Goal: Task Accomplishment & Management: Manage account settings

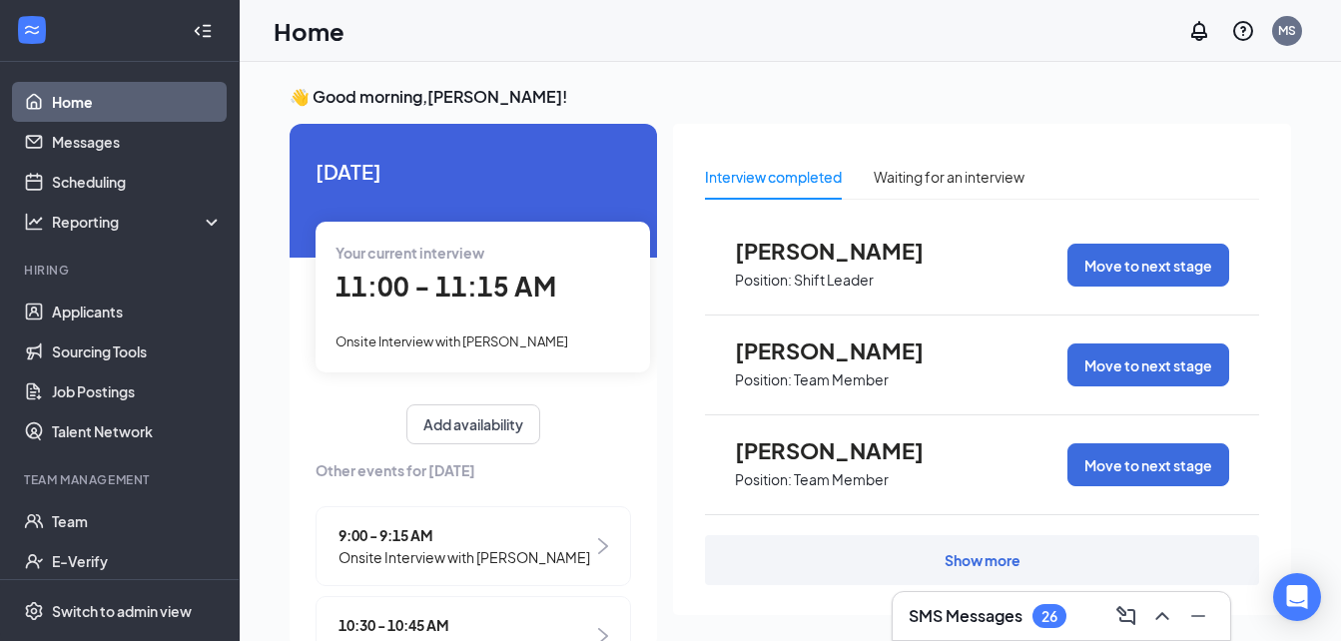
click at [794, 353] on span "[PERSON_NAME]" at bounding box center [845, 351] width 220 height 26
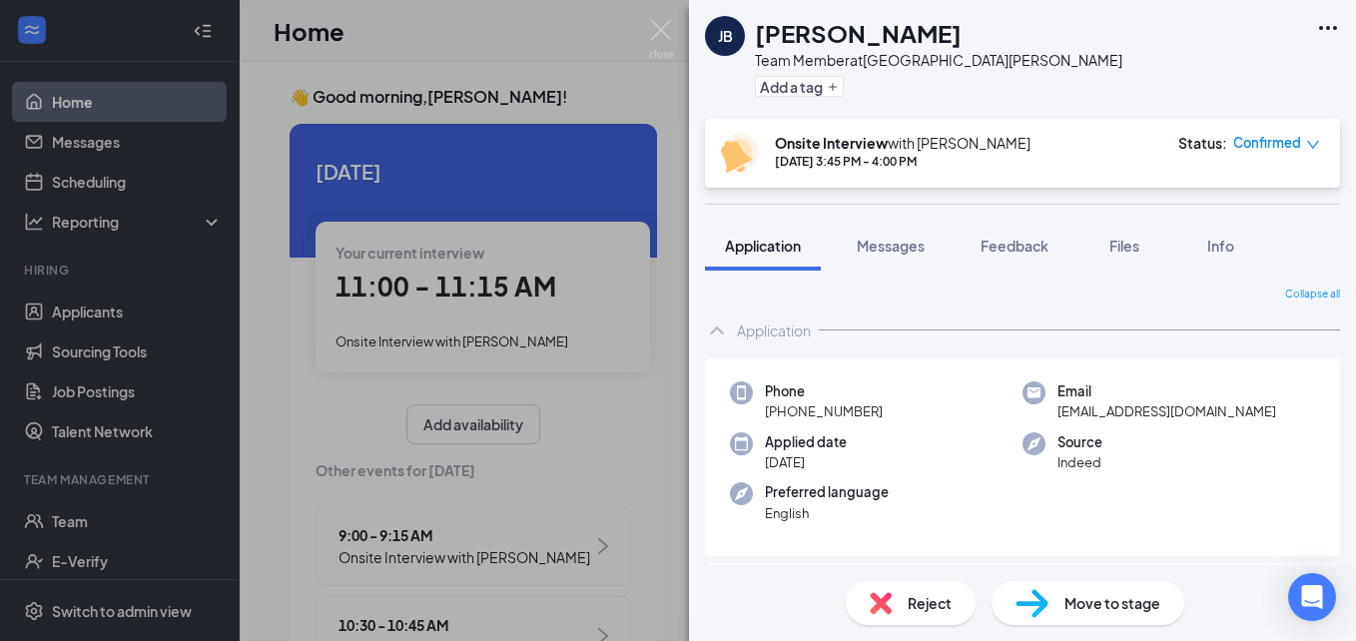
click at [920, 607] on span "Reject" at bounding box center [930, 603] width 44 height 22
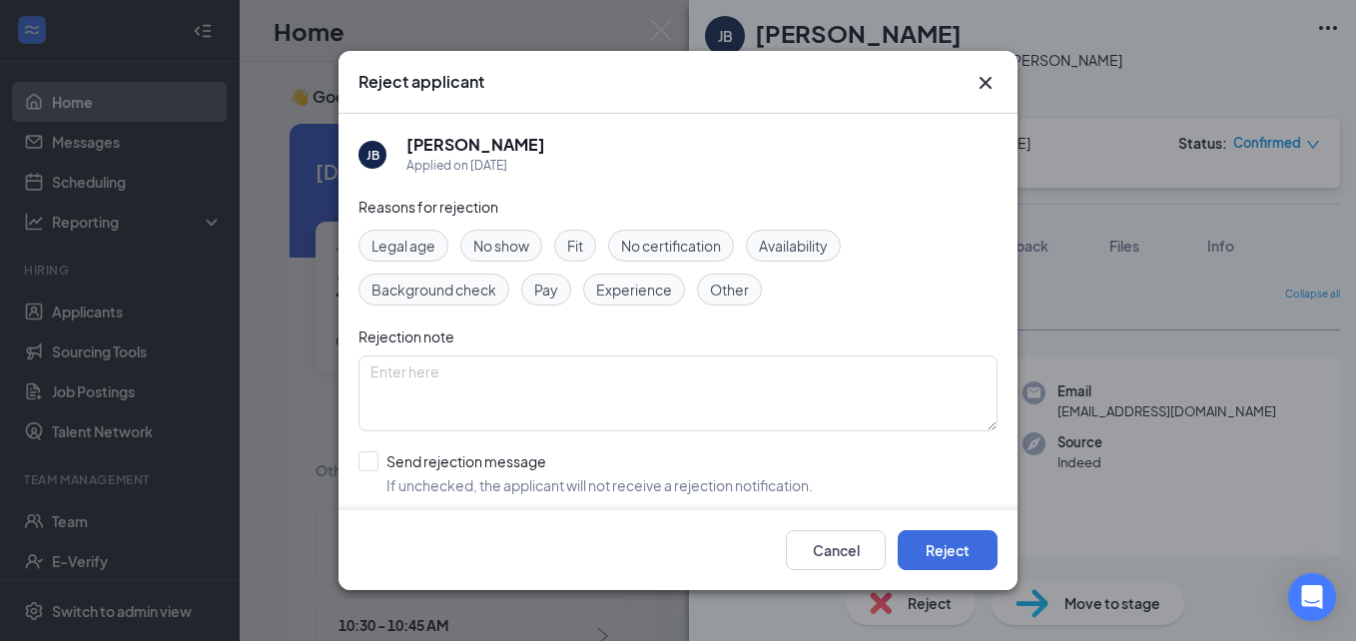
click at [719, 296] on span "Other" at bounding box center [729, 290] width 39 height 22
click at [938, 560] on button "Reject" at bounding box center [948, 550] width 100 height 40
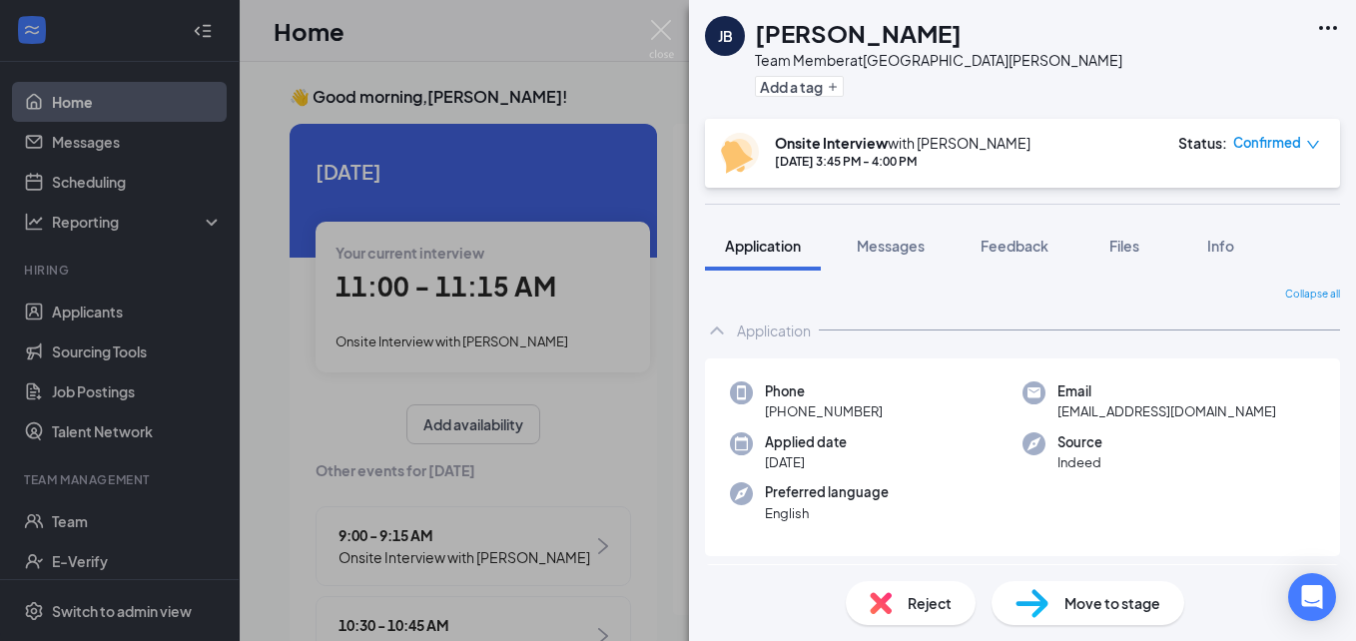
click at [628, 532] on div "[PERSON_NAME] Team Member at [GEOGRAPHIC_DATA][PERSON_NAME] Add a tag Onsite In…" at bounding box center [678, 320] width 1356 height 641
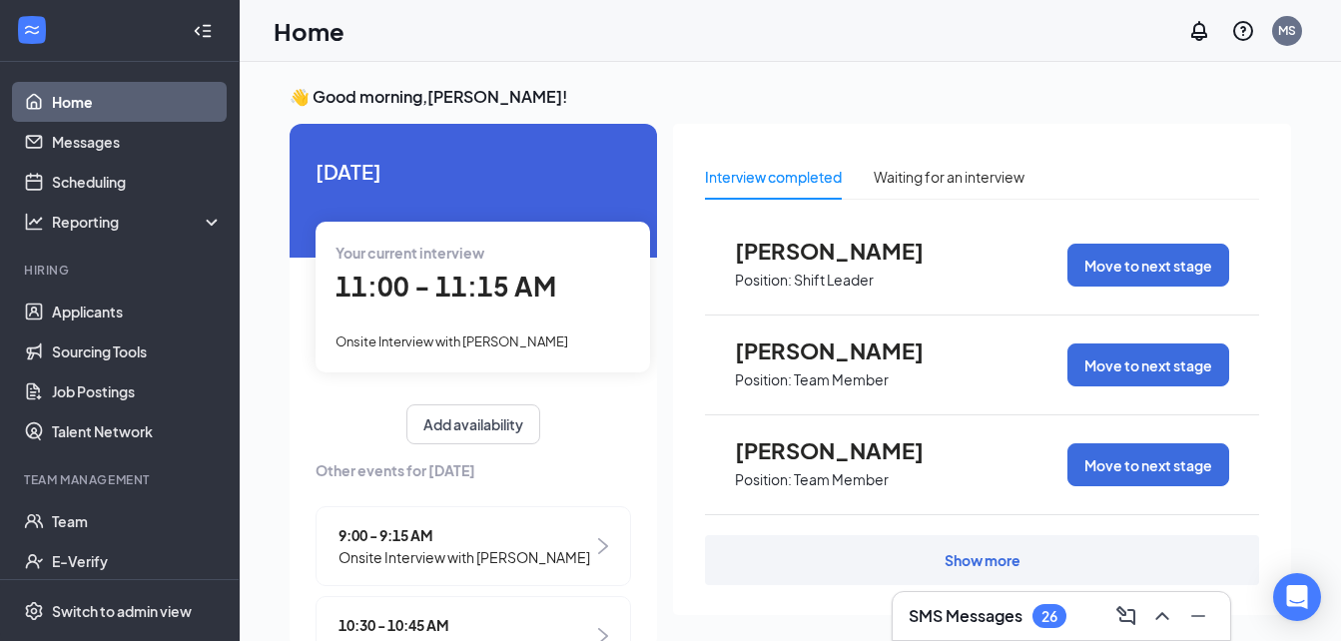
click at [794, 452] on span "[PERSON_NAME]" at bounding box center [845, 450] width 220 height 26
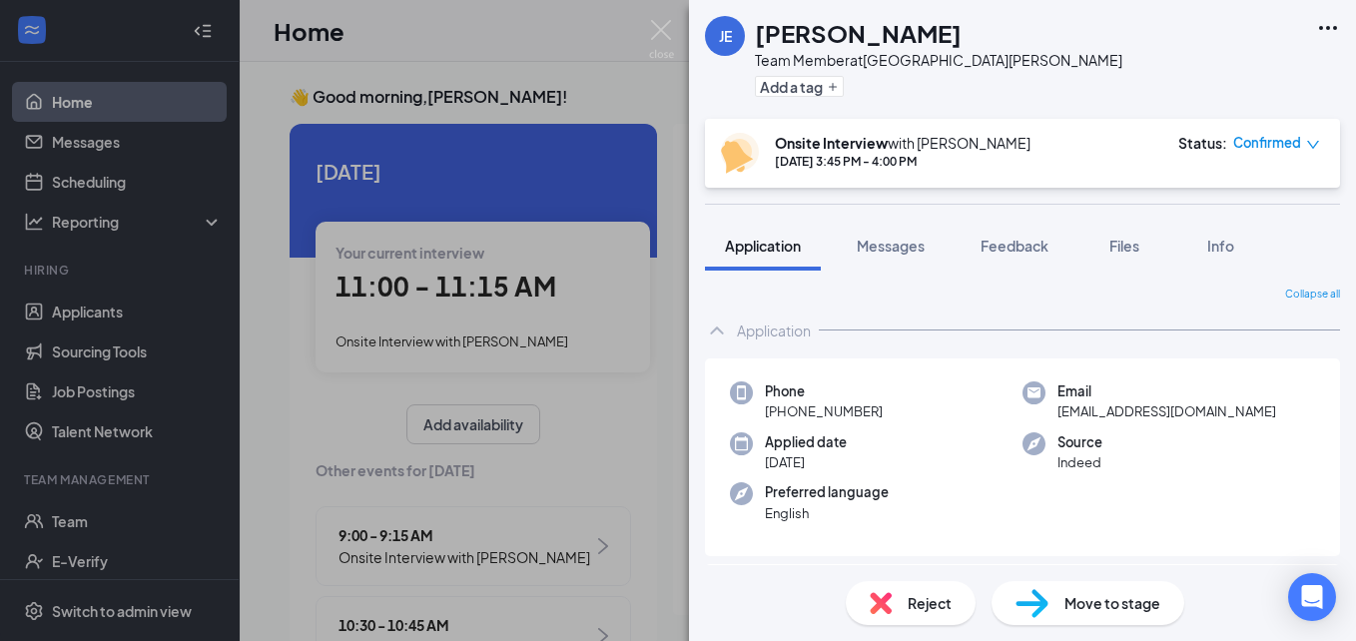
click at [920, 598] on span "Reject" at bounding box center [930, 603] width 44 height 22
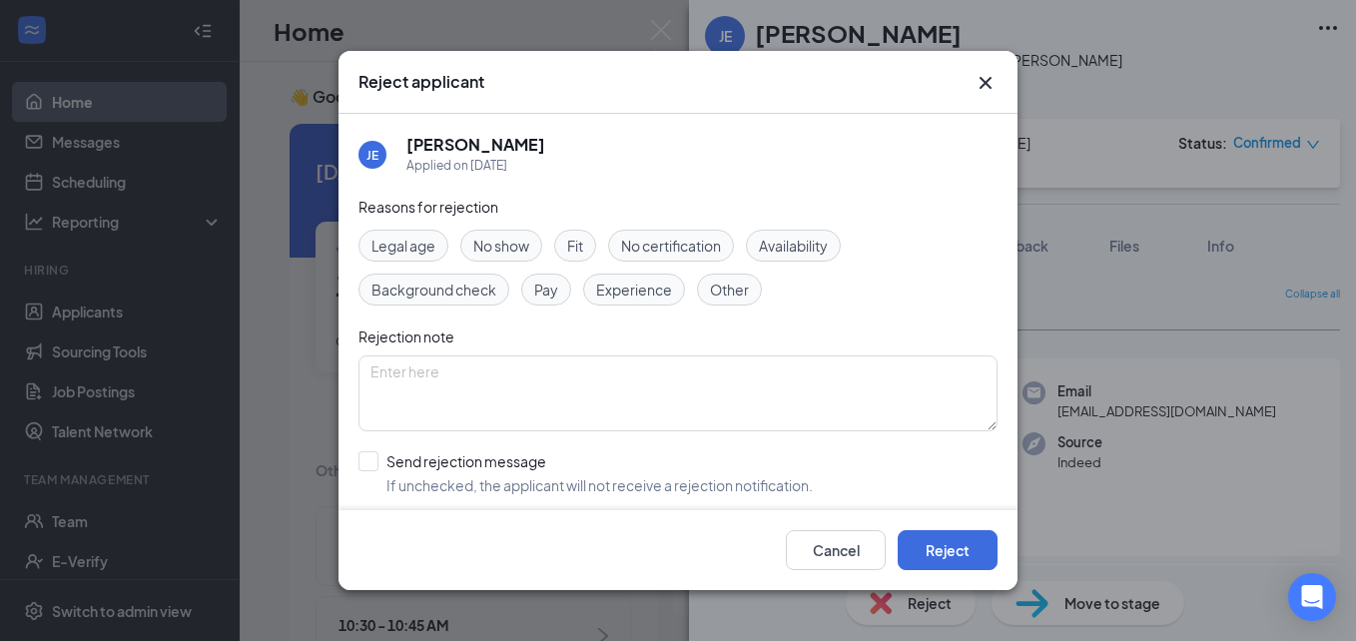
click at [726, 294] on span "Other" at bounding box center [729, 290] width 39 height 22
click at [924, 553] on button "Reject" at bounding box center [948, 550] width 100 height 40
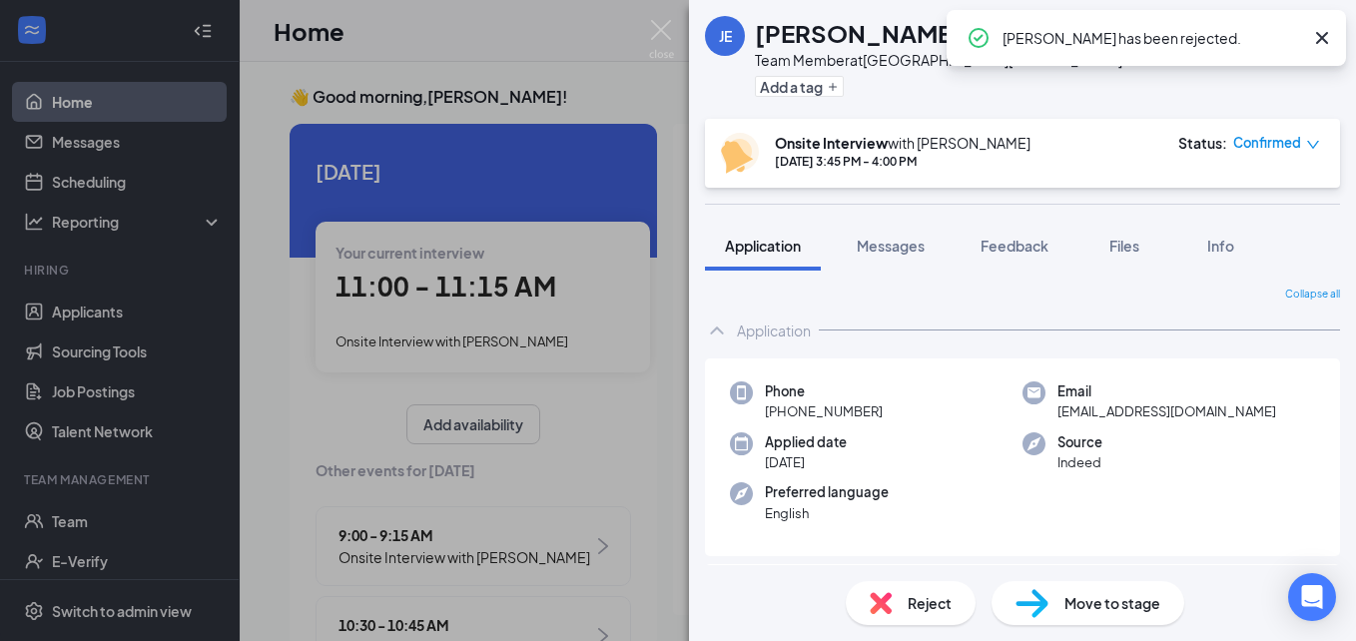
click at [635, 470] on div "[PERSON_NAME] Team Member at [GEOGRAPHIC_DATA][PERSON_NAME] Add a tag Onsite In…" at bounding box center [678, 320] width 1356 height 641
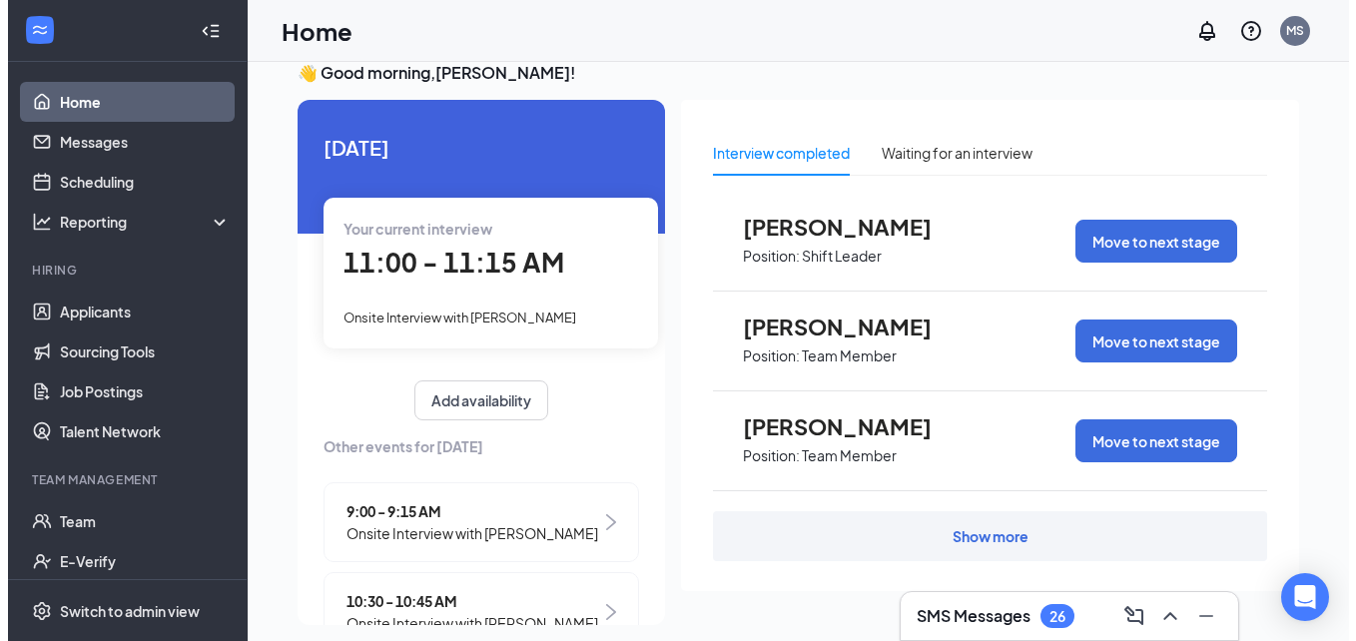
scroll to position [42, 0]
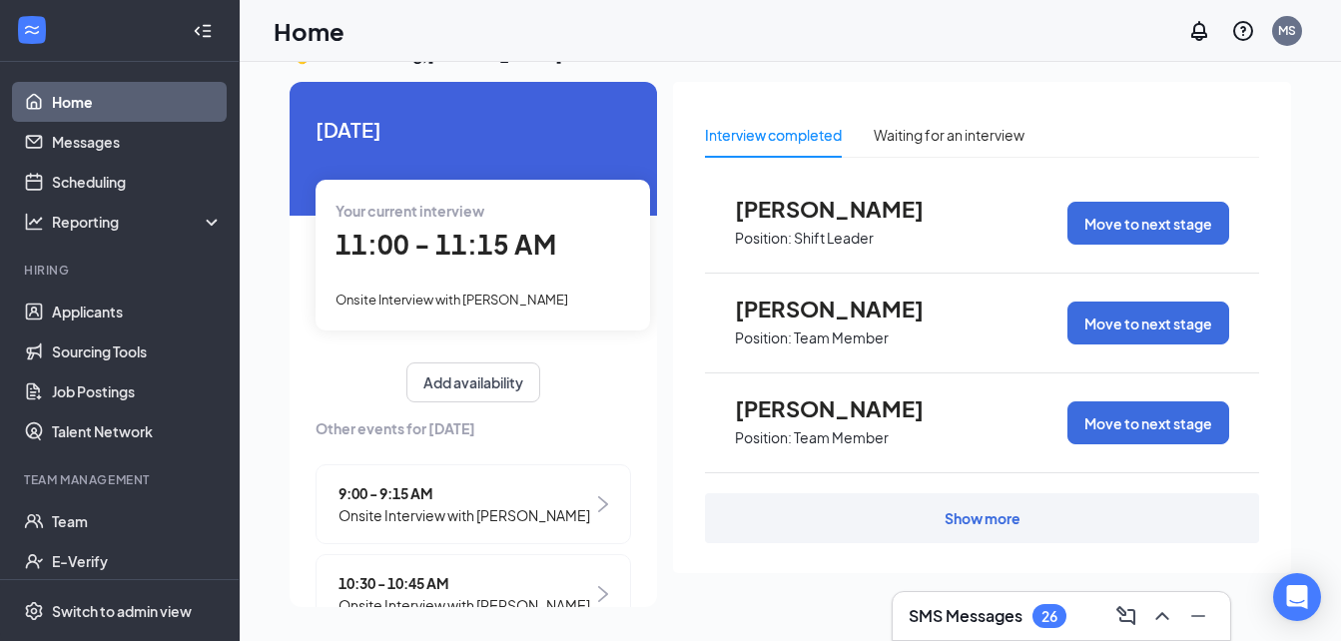
click at [1016, 516] on div "Show more" at bounding box center [983, 518] width 76 height 20
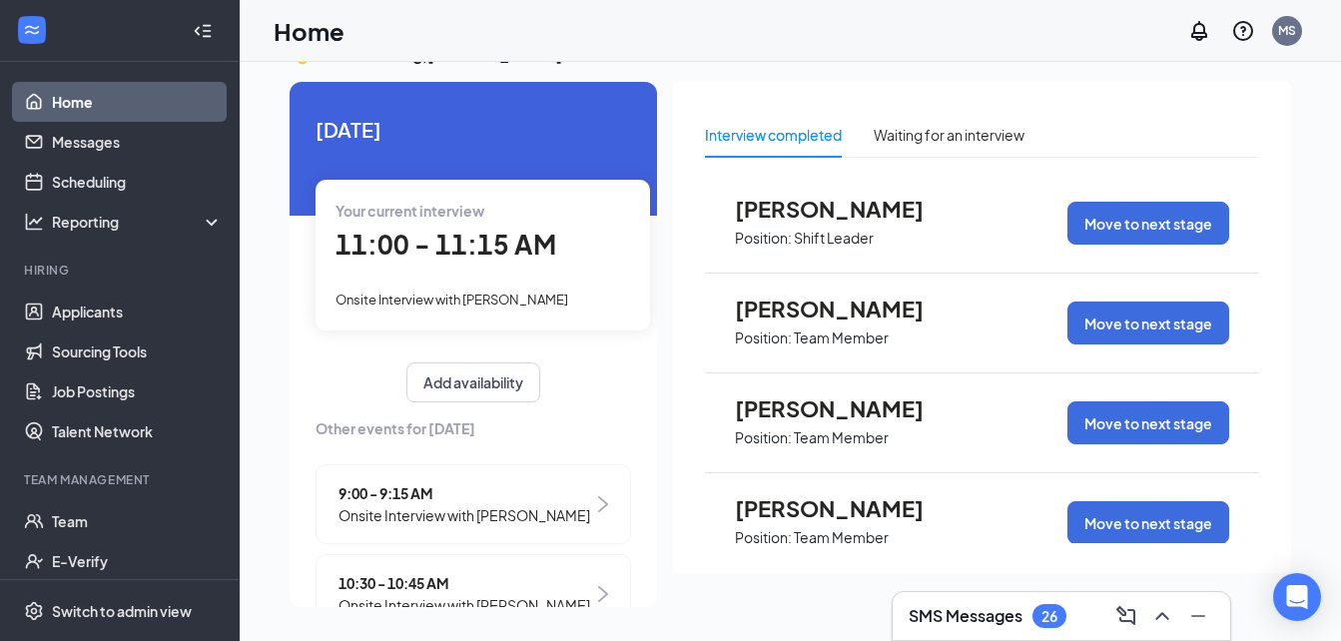
click at [790, 506] on span "[PERSON_NAME]" at bounding box center [845, 508] width 220 height 26
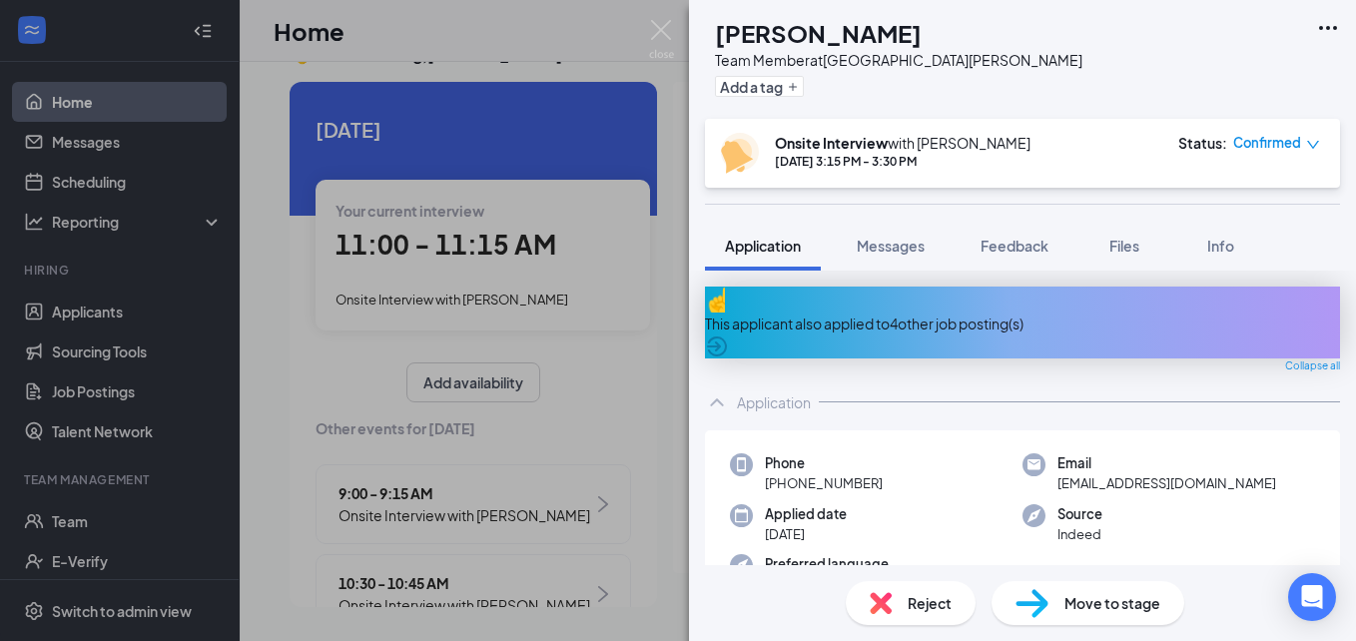
click at [916, 604] on span "Reject" at bounding box center [930, 603] width 44 height 22
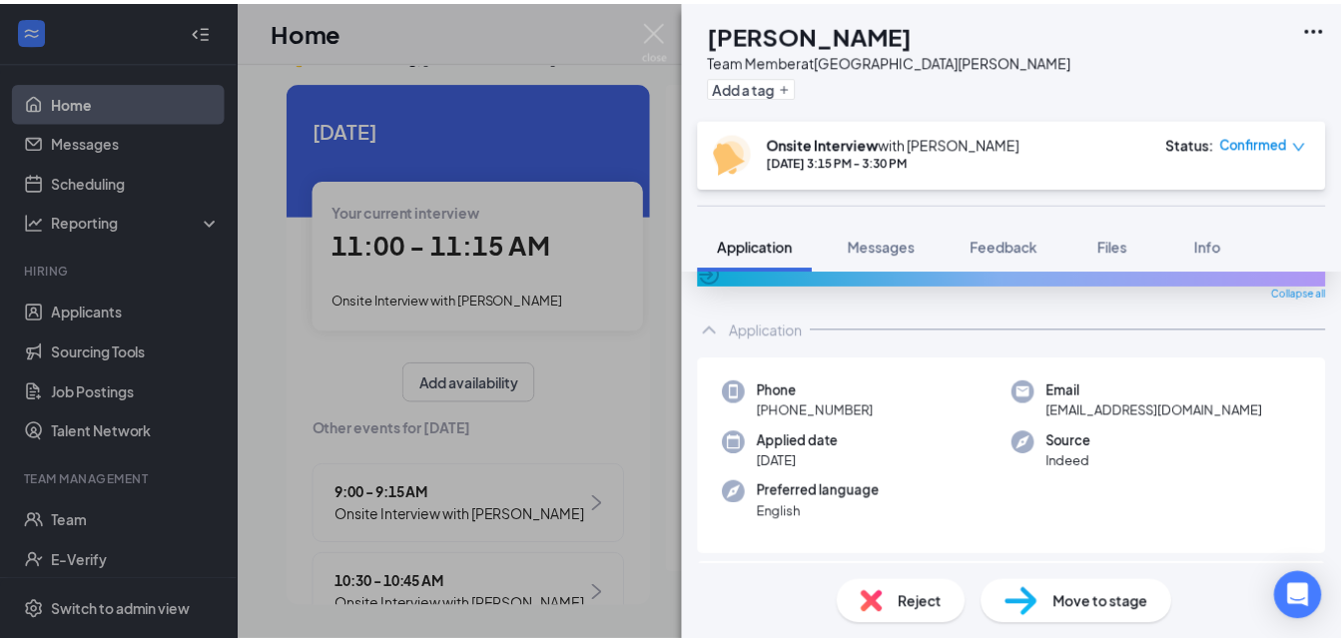
scroll to position [100, 0]
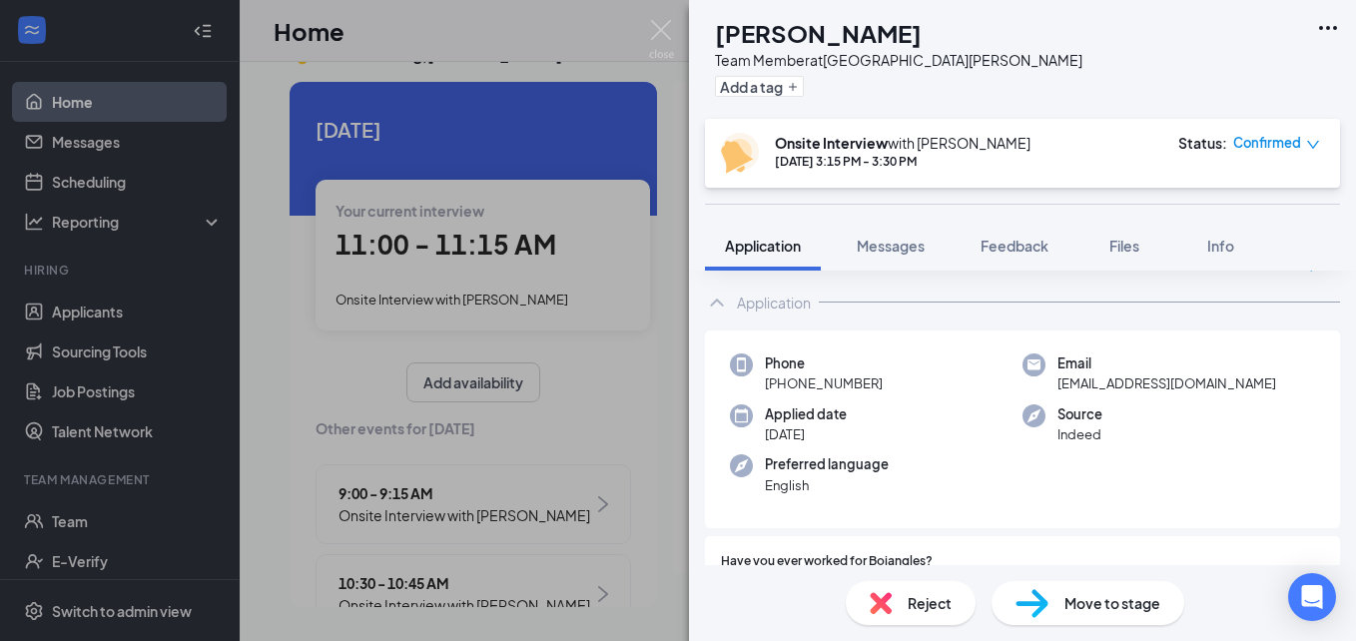
click at [678, 543] on div "DJ [PERSON_NAME] Team Member at [GEOGRAPHIC_DATA][PERSON_NAME] Add a tag Onsite…" at bounding box center [678, 320] width 1356 height 641
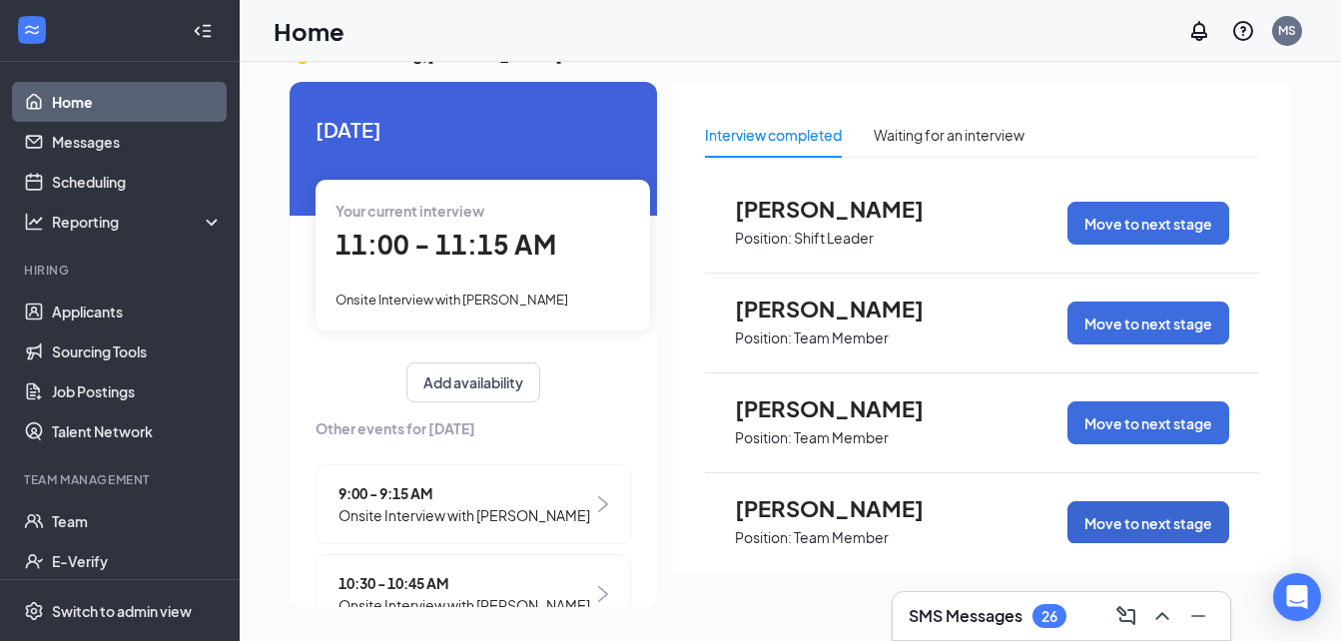
scroll to position [100, 0]
click at [809, 509] on span "[PERSON_NAME]" at bounding box center [845, 508] width 220 height 26
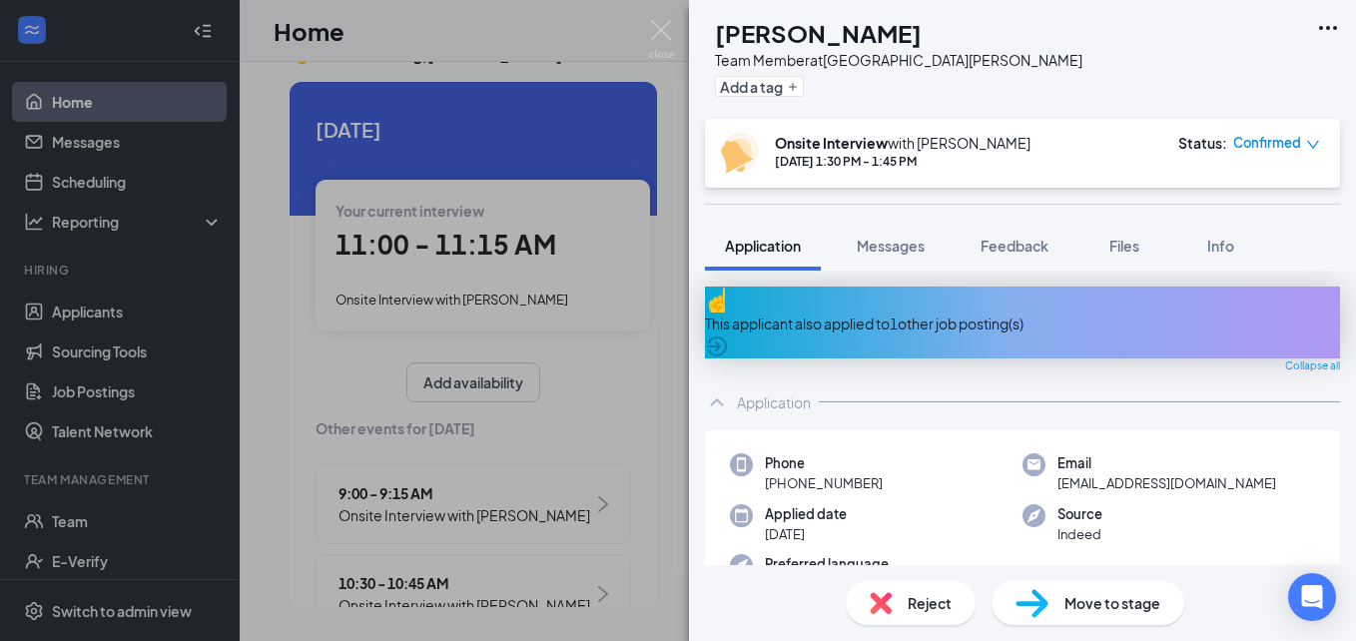
click at [925, 608] on span "Reject" at bounding box center [930, 603] width 44 height 22
drag, startPoint x: 842, startPoint y: 557, endPoint x: 955, endPoint y: 555, distance: 112.9
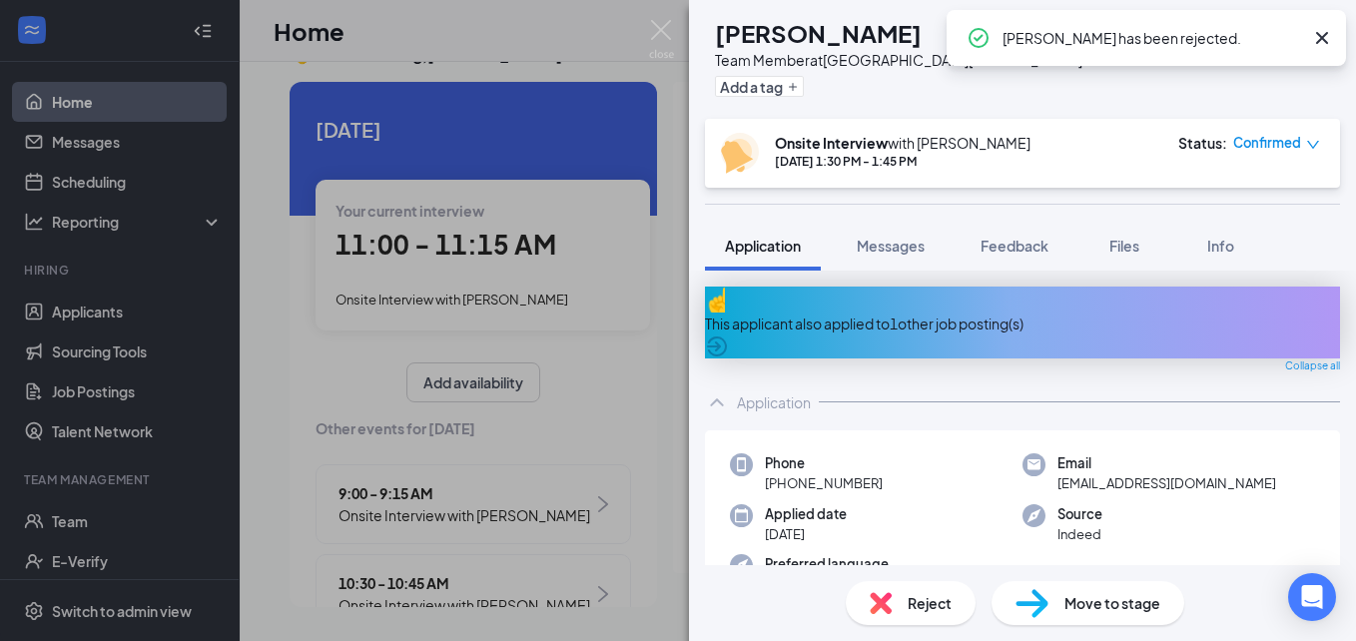
click at [658, 546] on div "DJ [PERSON_NAME] Team Member at [GEOGRAPHIC_DATA][PERSON_NAME] Add a tag Onsite…" at bounding box center [678, 320] width 1356 height 641
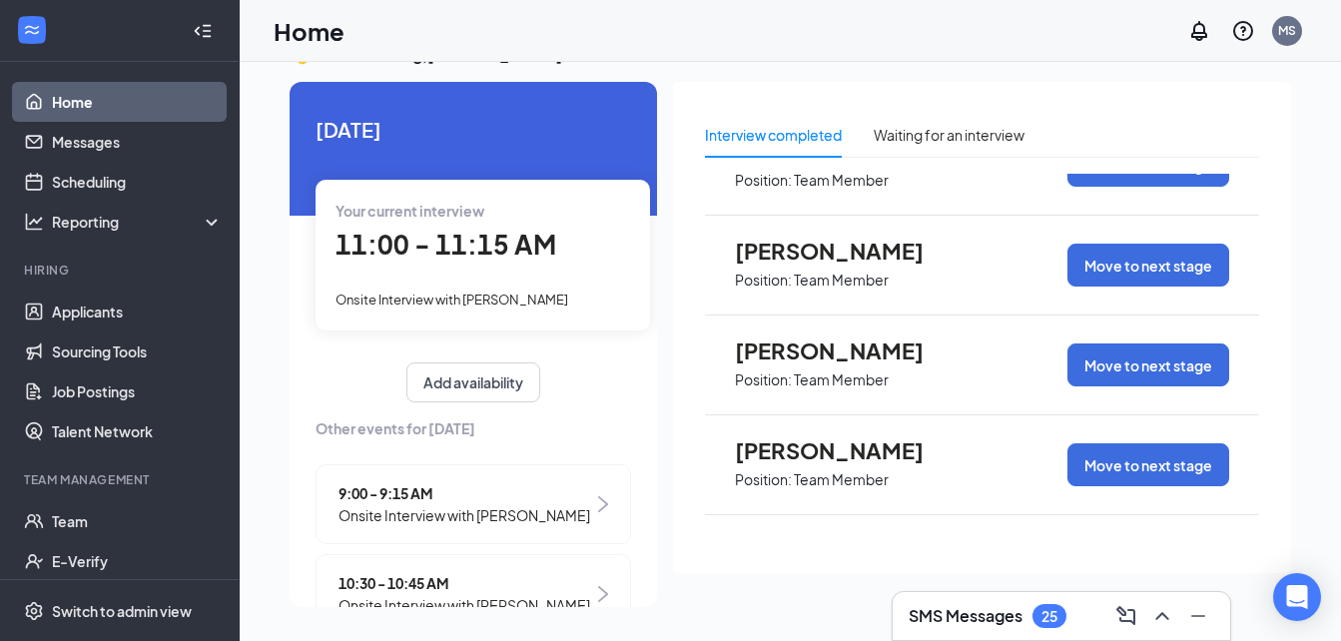
scroll to position [300, 0]
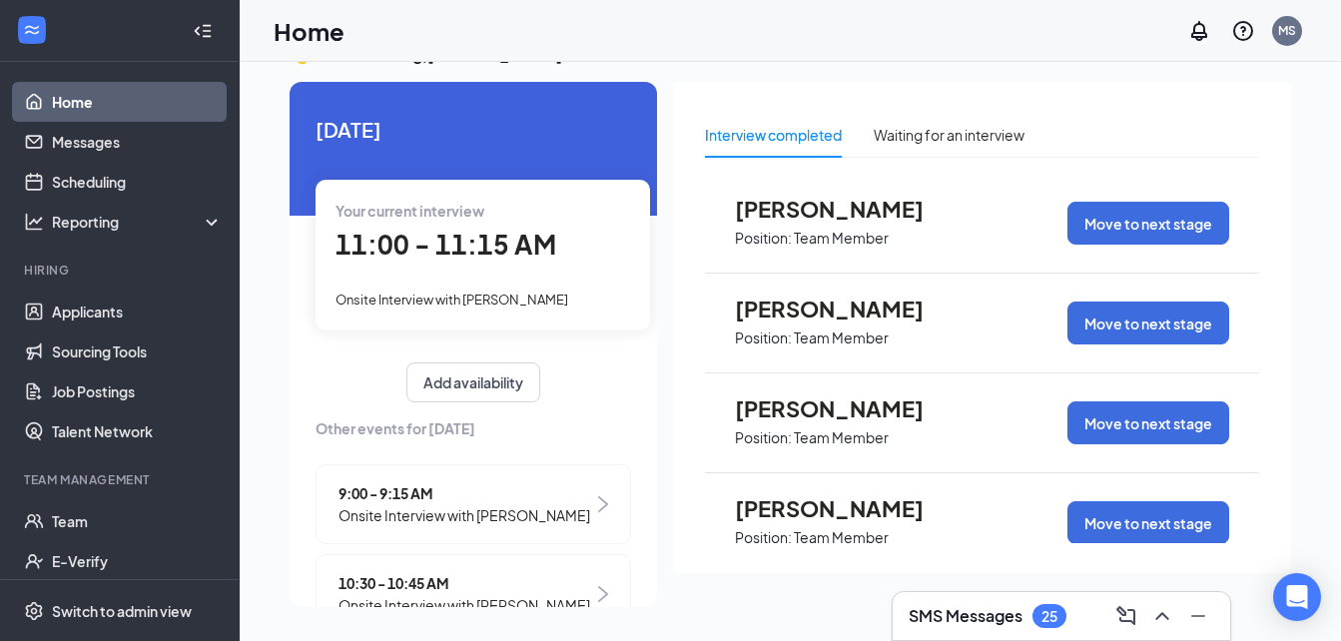
click at [800, 407] on span "[PERSON_NAME]" at bounding box center [845, 409] width 220 height 26
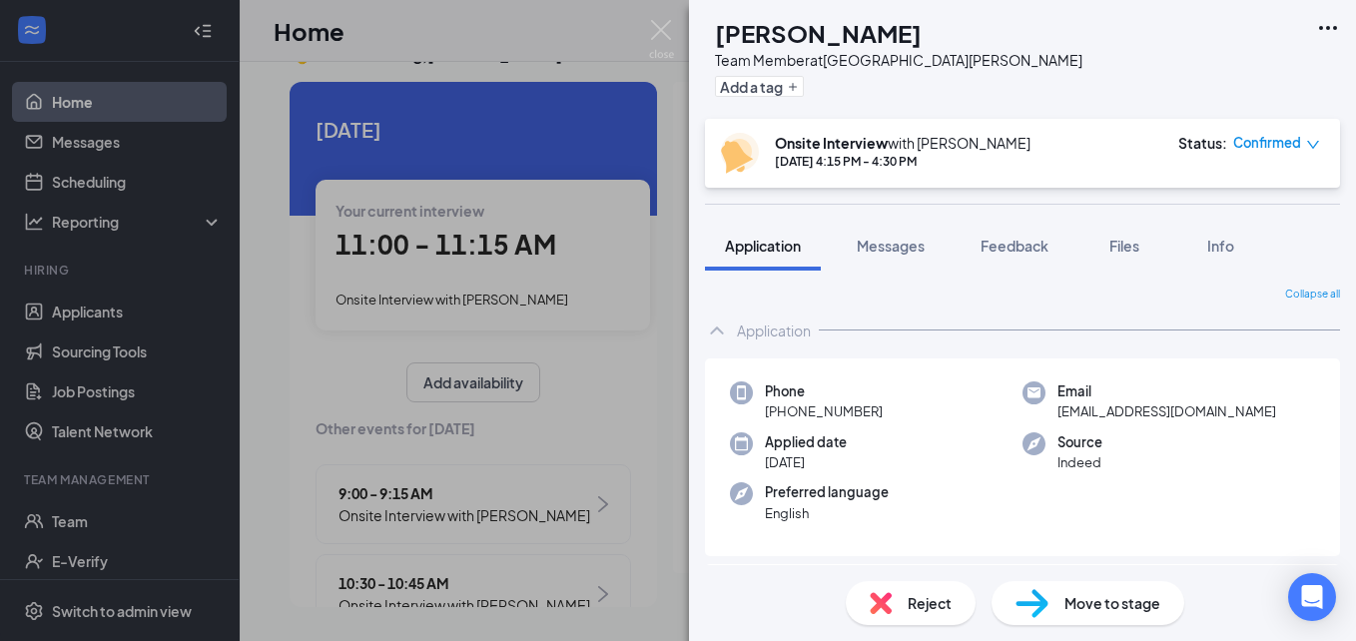
click at [931, 612] on span "Reject" at bounding box center [930, 603] width 44 height 22
drag, startPoint x: 936, startPoint y: 550, endPoint x: 931, endPoint y: 540, distance: 11.2
click at [650, 526] on div "LT [PERSON_NAME] Team Member at [GEOGRAPHIC_DATA][PERSON_NAME] Add a tag Onsite…" at bounding box center [678, 320] width 1356 height 641
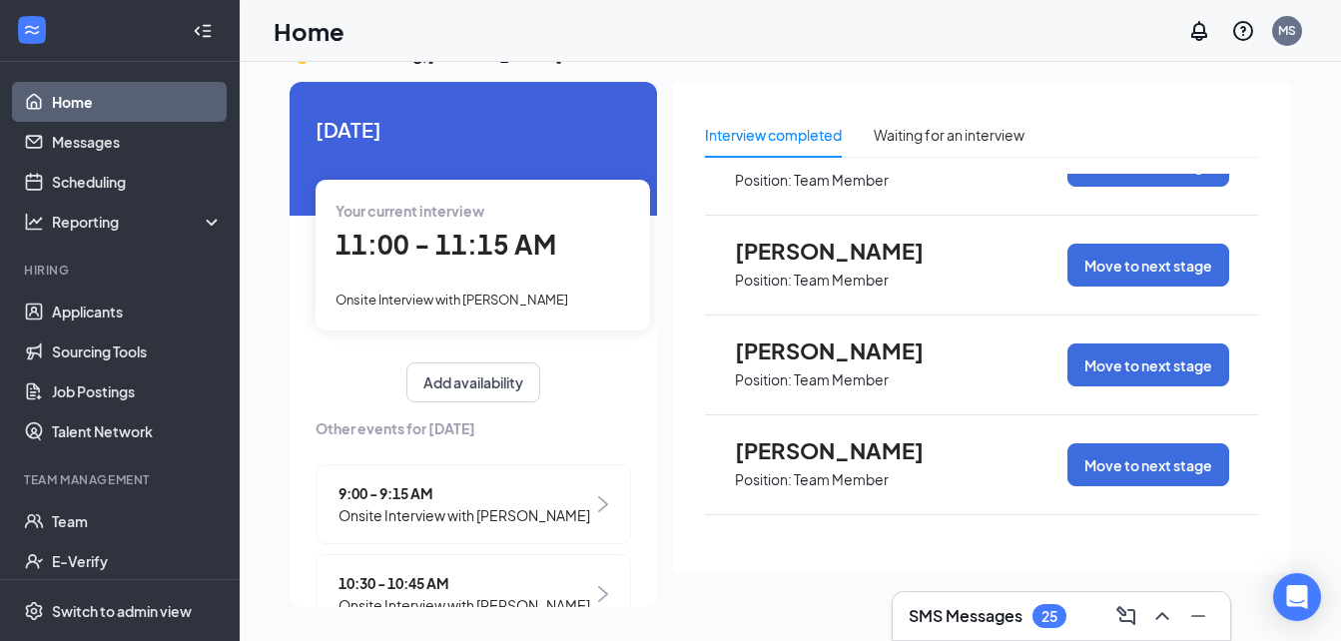
scroll to position [400, 0]
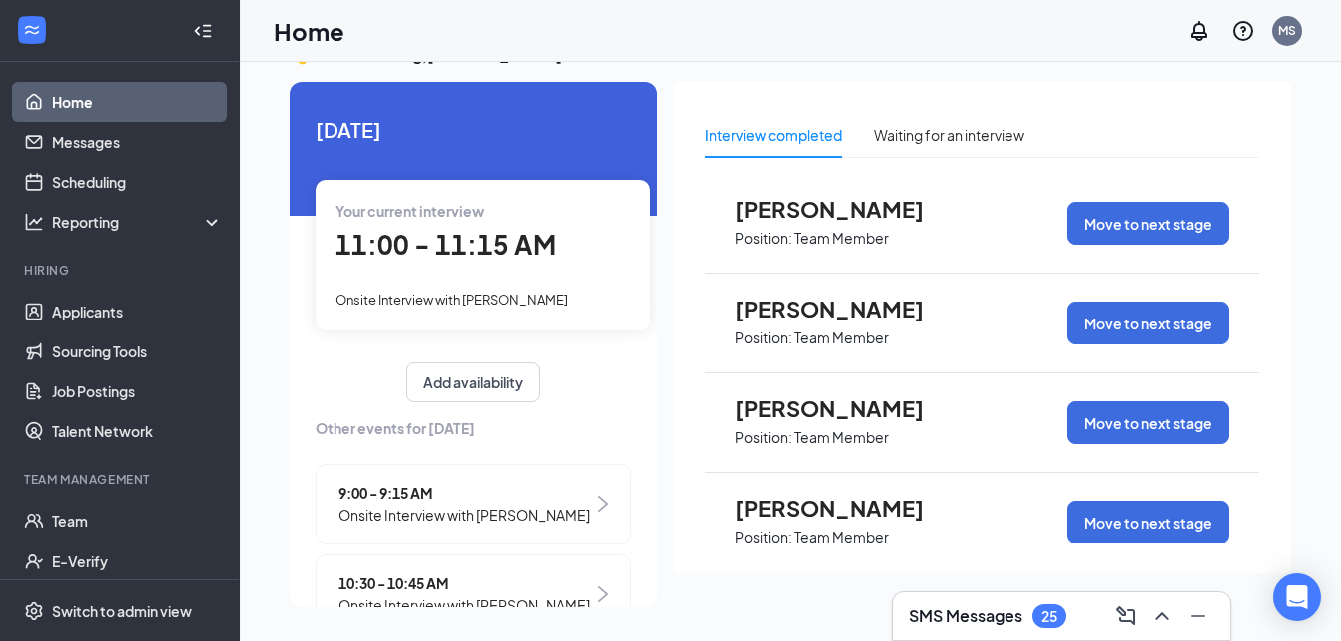
click at [790, 505] on span "[PERSON_NAME]" at bounding box center [845, 508] width 220 height 26
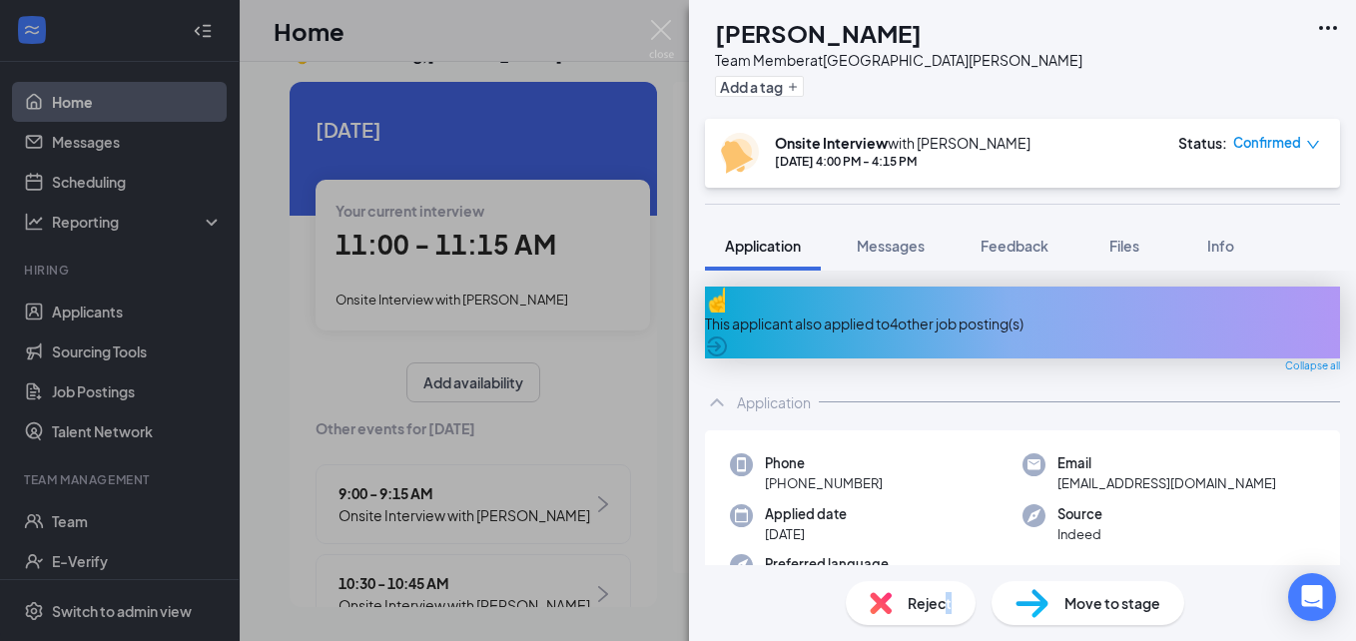
click at [950, 607] on span "Reject" at bounding box center [930, 603] width 44 height 22
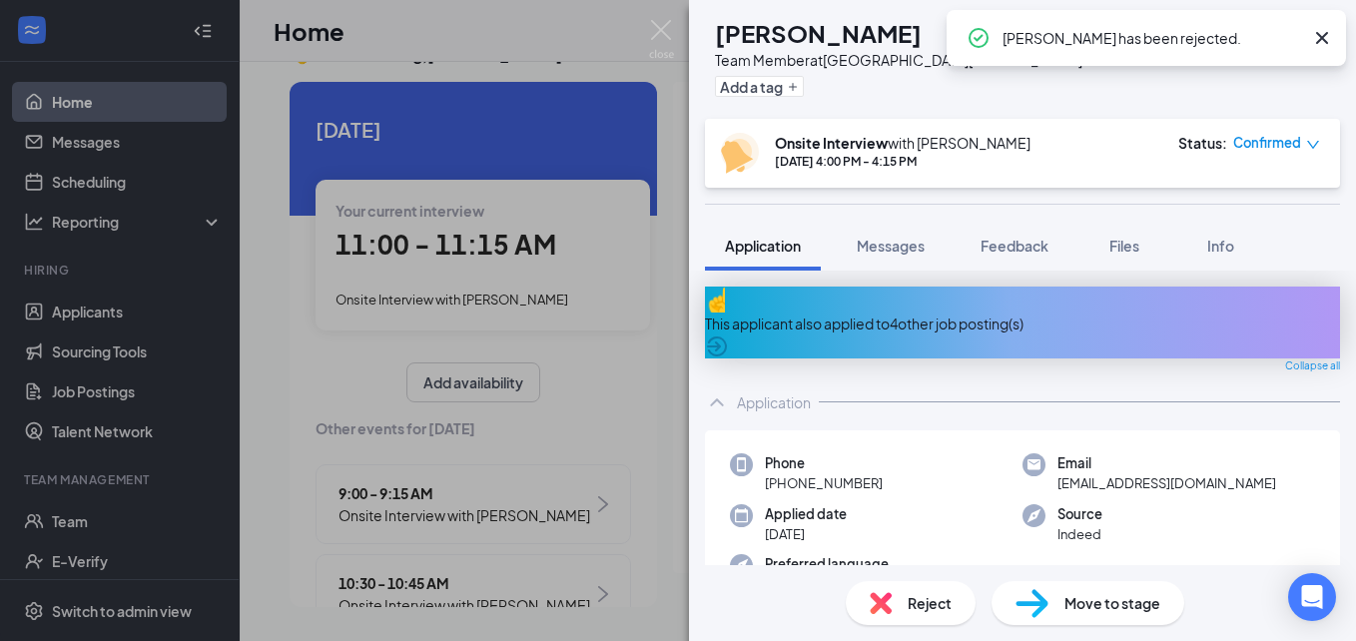
click at [646, 528] on div "NG [PERSON_NAME] Team Member at [GEOGRAPHIC_DATA][PERSON_NAME] Add a tag Onsite…" at bounding box center [678, 320] width 1356 height 641
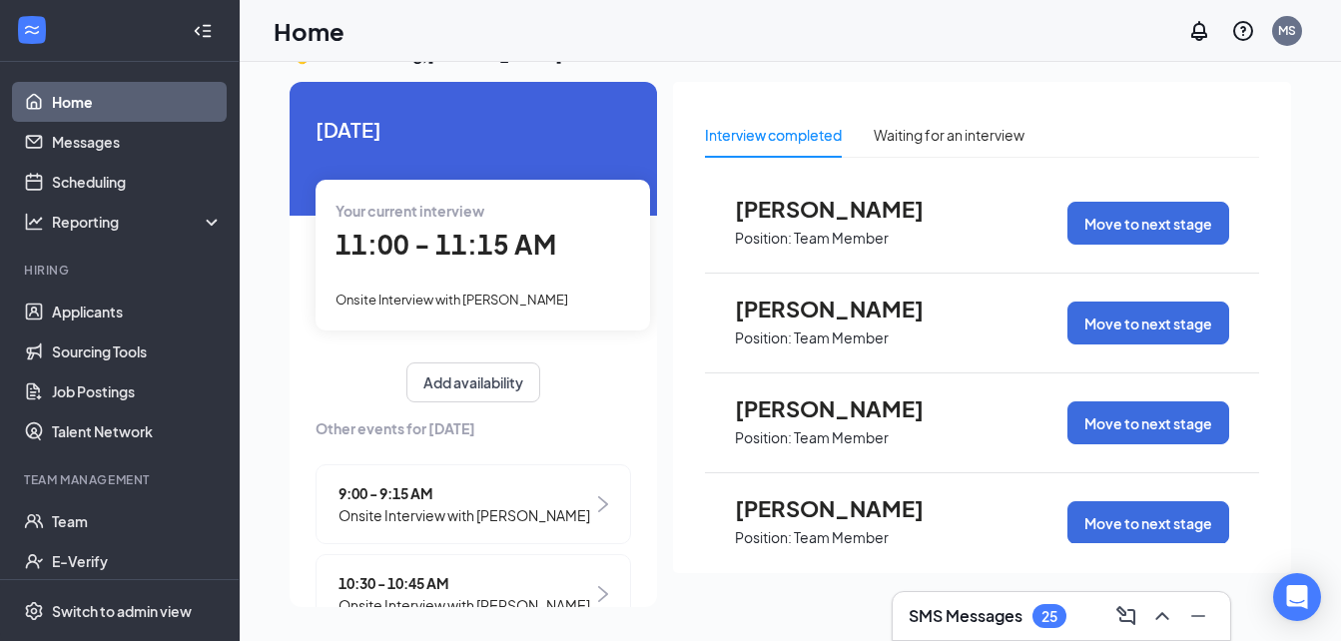
scroll to position [499, 0]
click at [796, 514] on span "[PERSON_NAME]" at bounding box center [845, 508] width 220 height 26
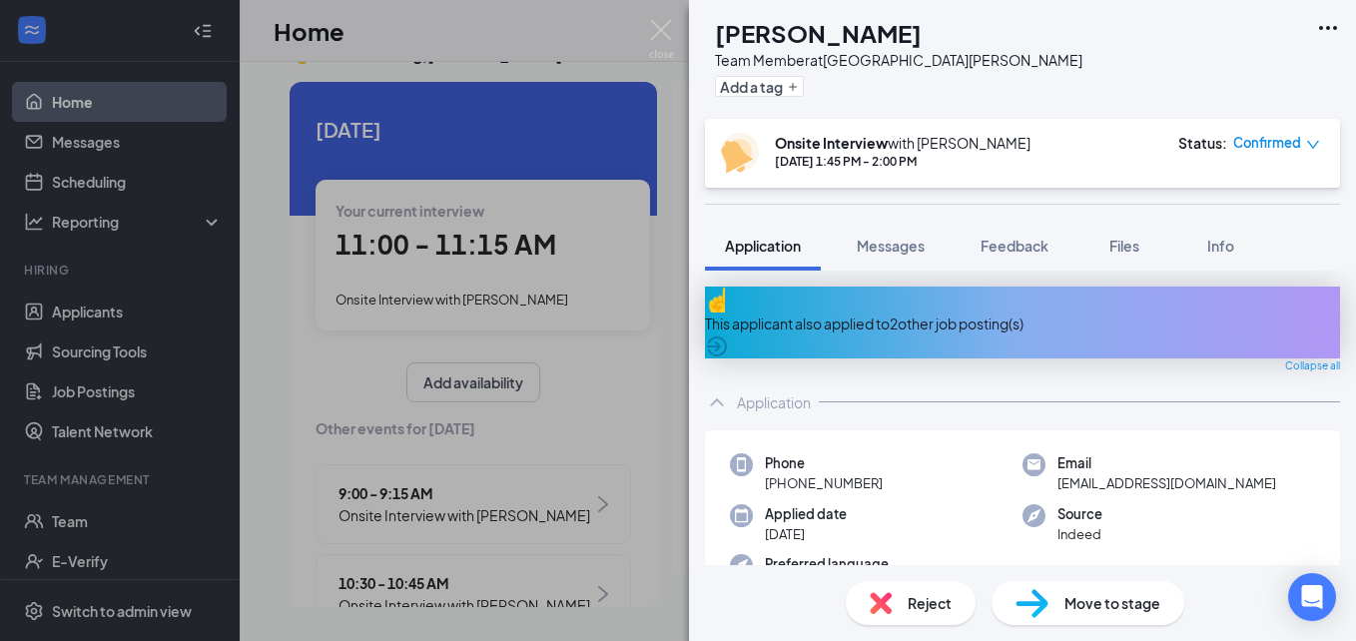
click at [931, 602] on span "Reject" at bounding box center [930, 603] width 44 height 22
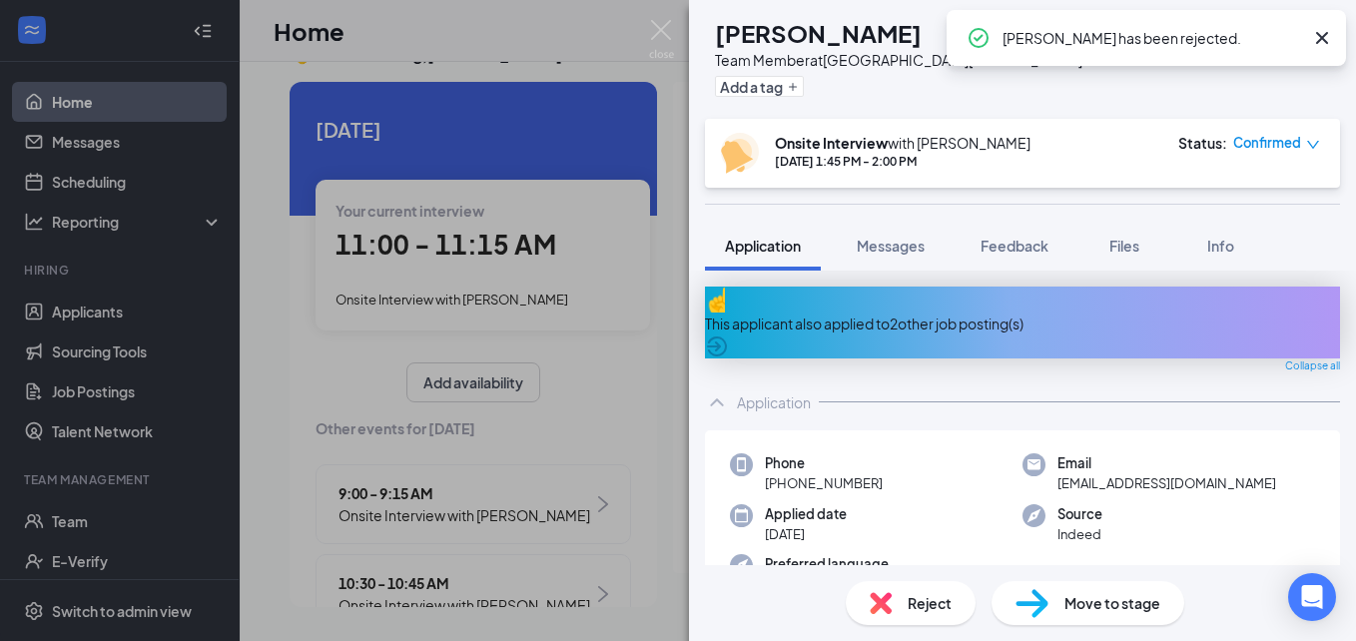
click at [660, 542] on div "CR [PERSON_NAME] Team Member at [GEOGRAPHIC_DATA][PERSON_NAME] Add a tag Onsite…" at bounding box center [678, 320] width 1356 height 641
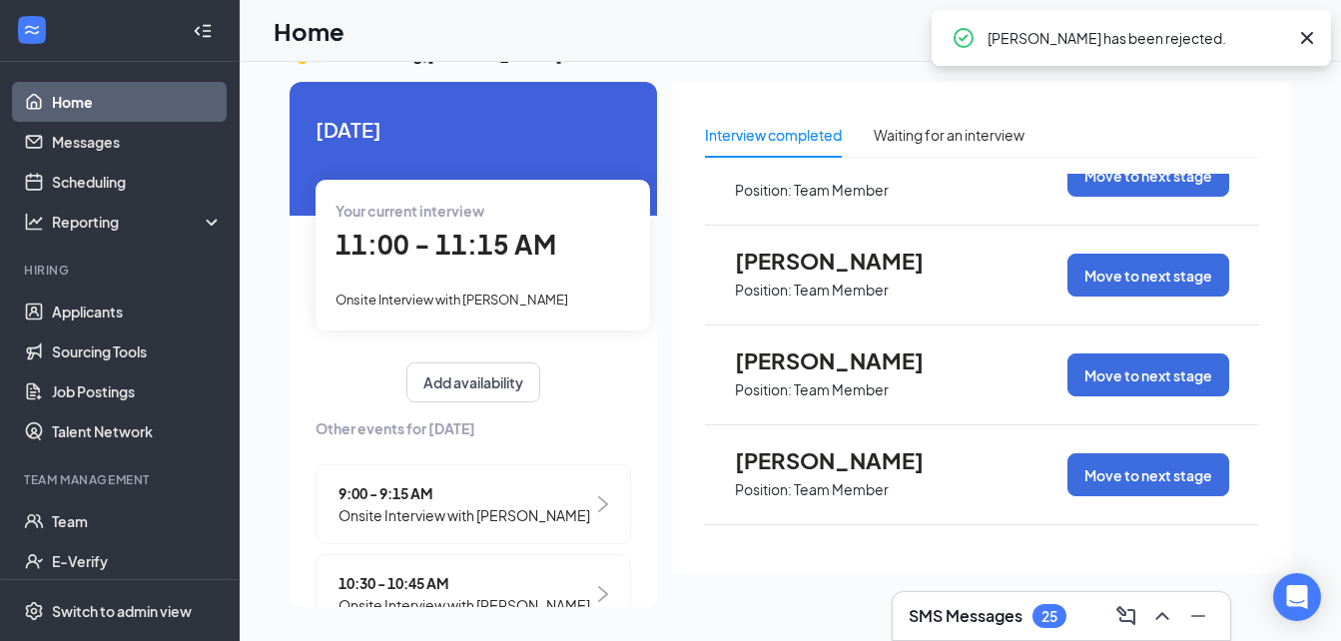
scroll to position [599, 0]
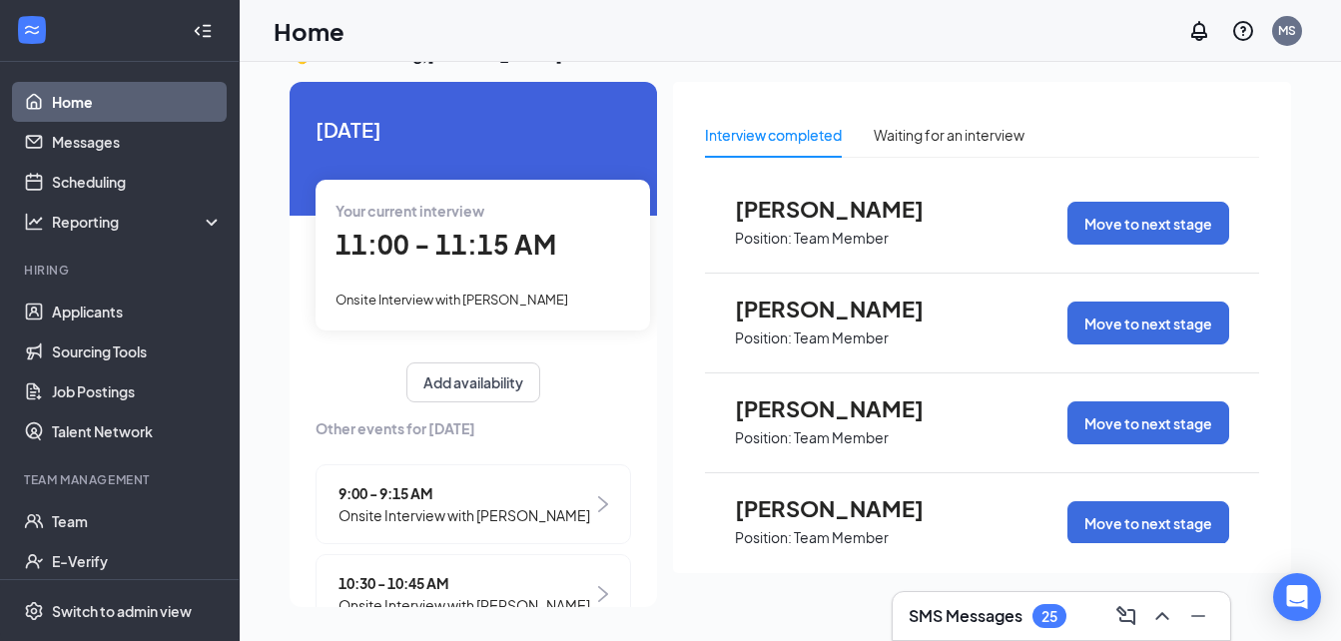
click at [791, 511] on span "[PERSON_NAME]" at bounding box center [845, 508] width 220 height 26
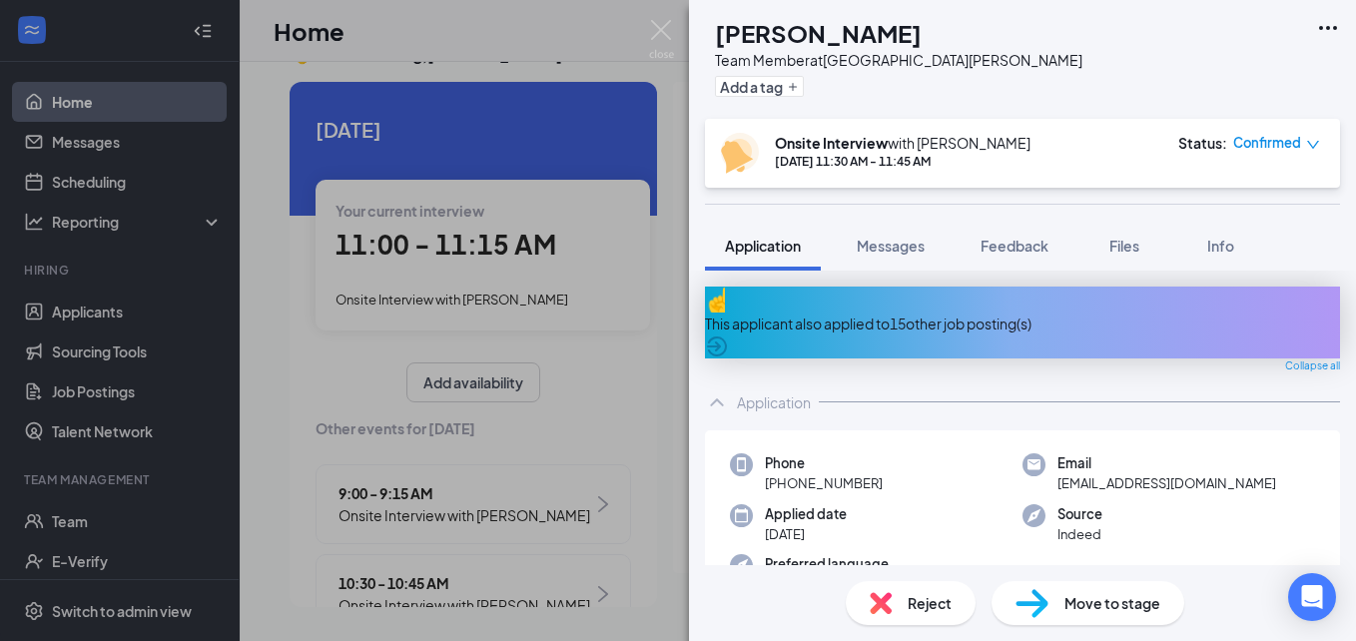
click at [928, 600] on span "Reject" at bounding box center [930, 603] width 44 height 22
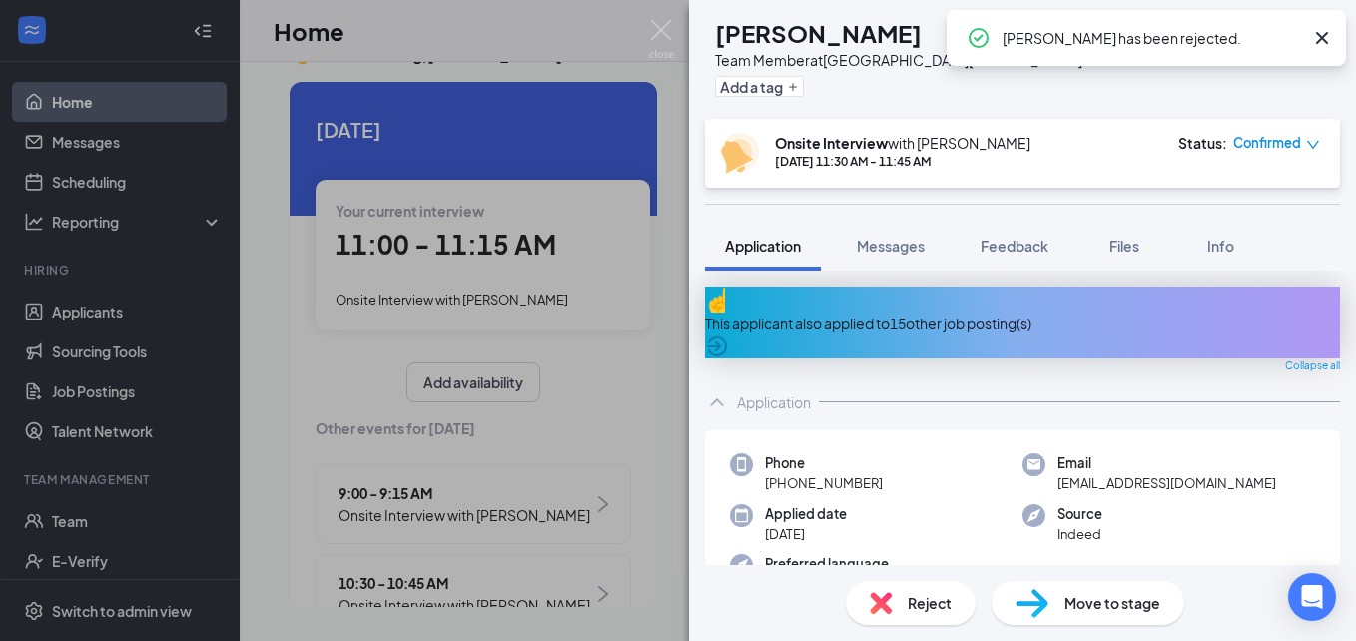
click at [640, 451] on div "SS [PERSON_NAME] Team Member at [GEOGRAPHIC_DATA][PERSON_NAME] Add a tag Onsite…" at bounding box center [678, 320] width 1356 height 641
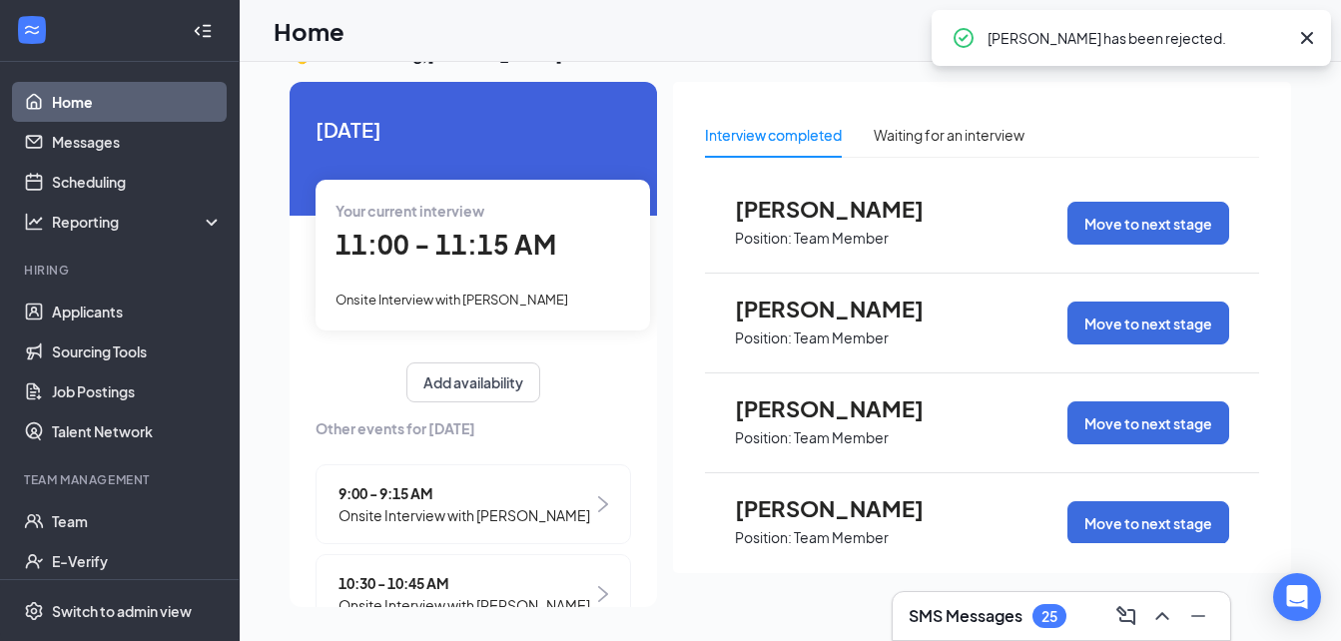
scroll to position [699, 0]
click at [796, 510] on span "[PERSON_NAME]" at bounding box center [845, 508] width 220 height 26
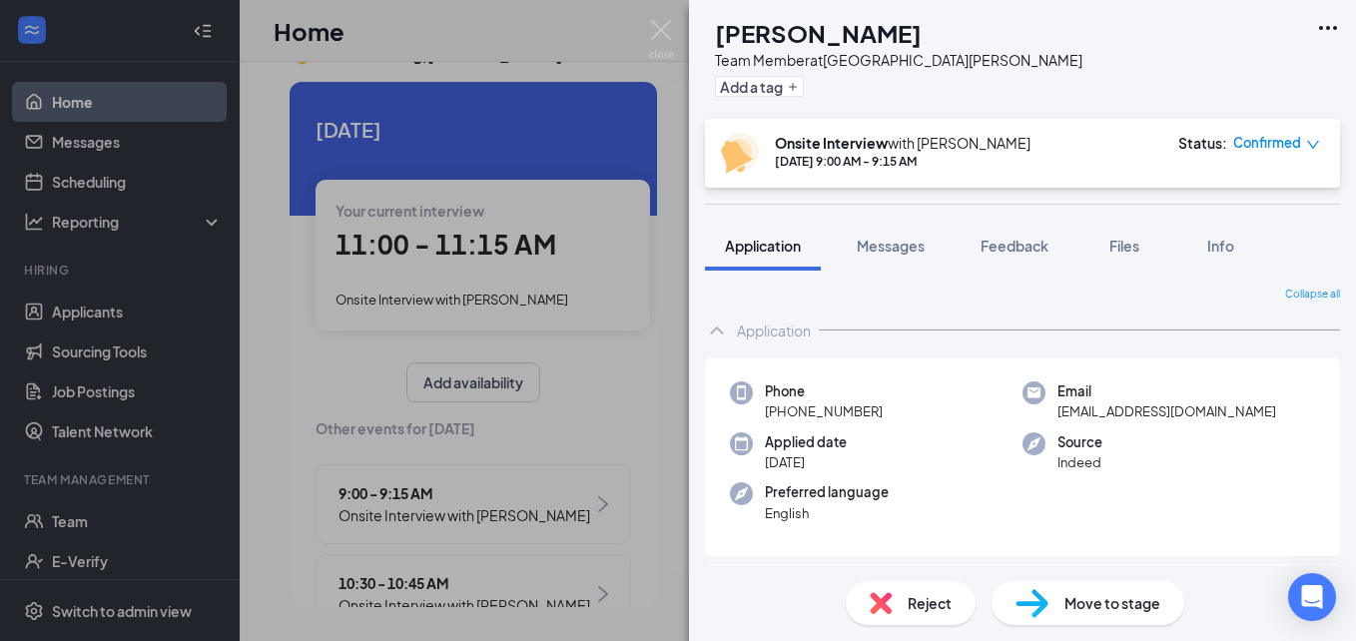
click at [902, 602] on div "Reject" at bounding box center [911, 603] width 130 height 44
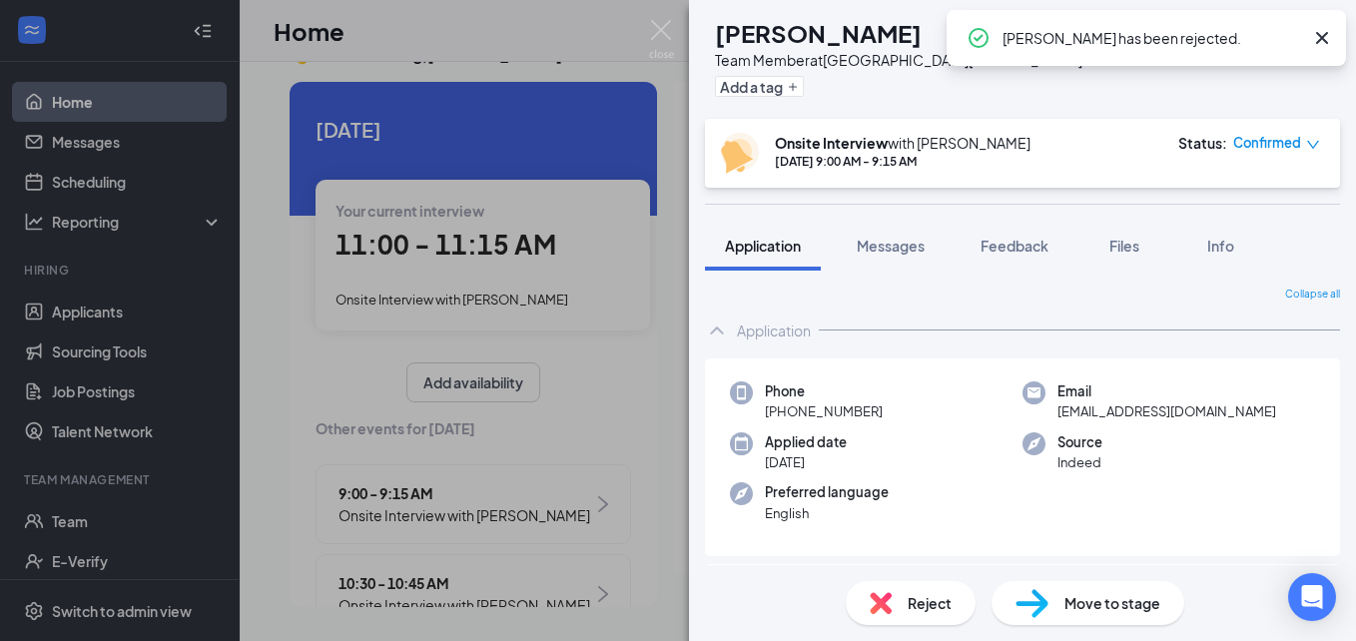
click at [668, 534] on div "[PERSON_NAME] Team Member at [GEOGRAPHIC_DATA][PERSON_NAME] Add a tag Onsite In…" at bounding box center [678, 320] width 1356 height 641
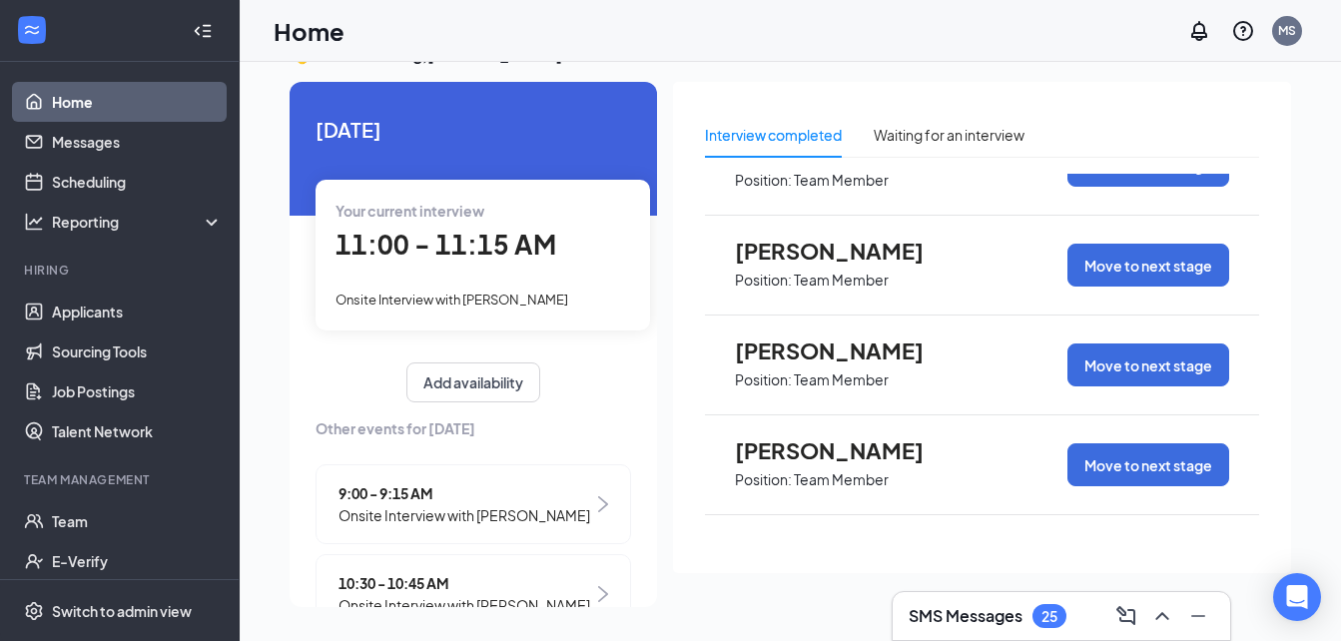
scroll to position [799, 0]
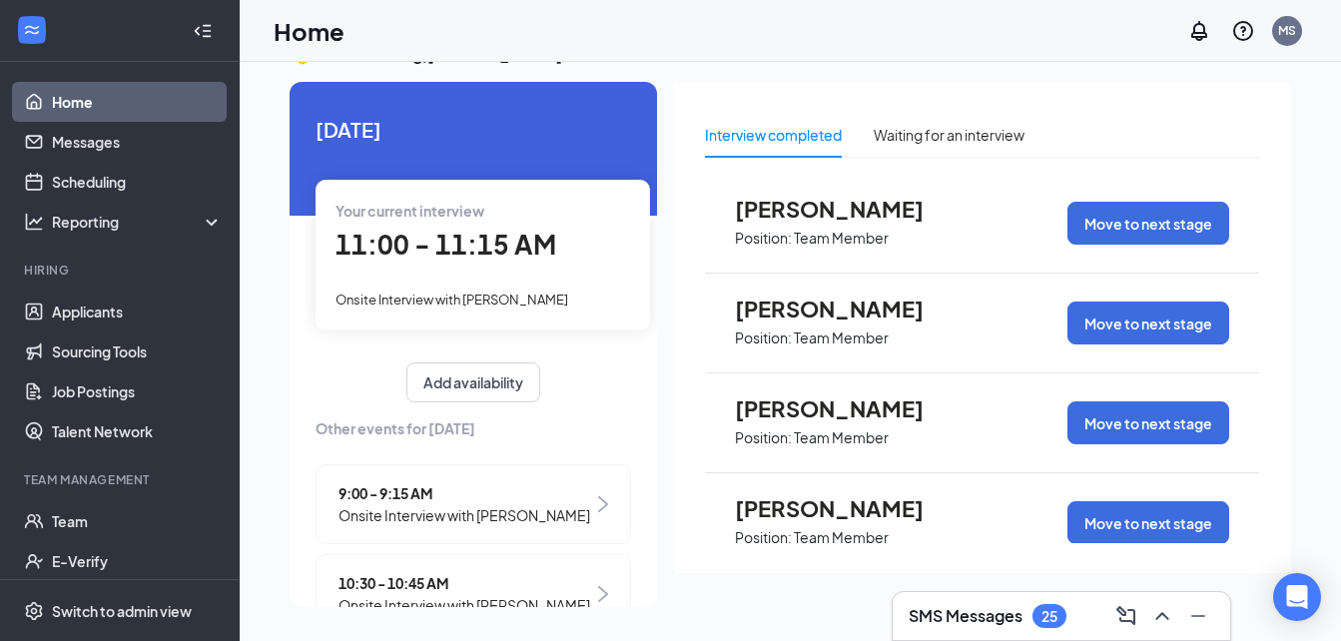
click at [787, 510] on span "[PERSON_NAME]" at bounding box center [845, 508] width 220 height 26
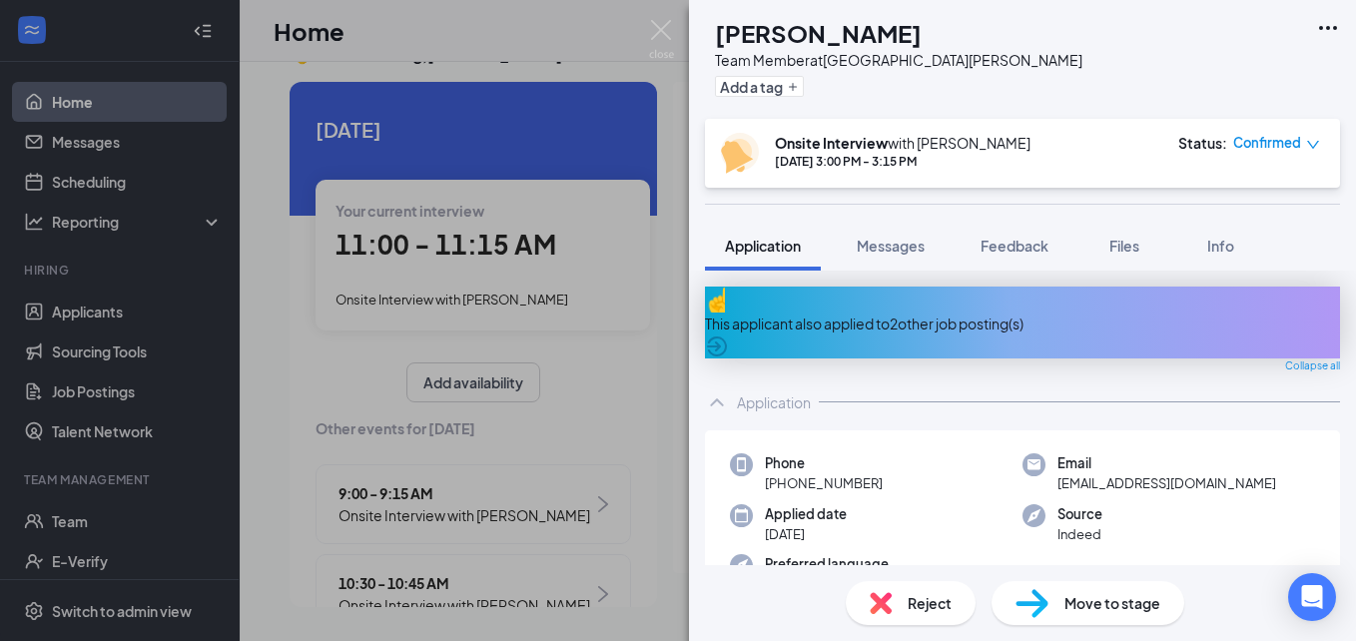
click at [939, 604] on span "Reject" at bounding box center [930, 603] width 44 height 22
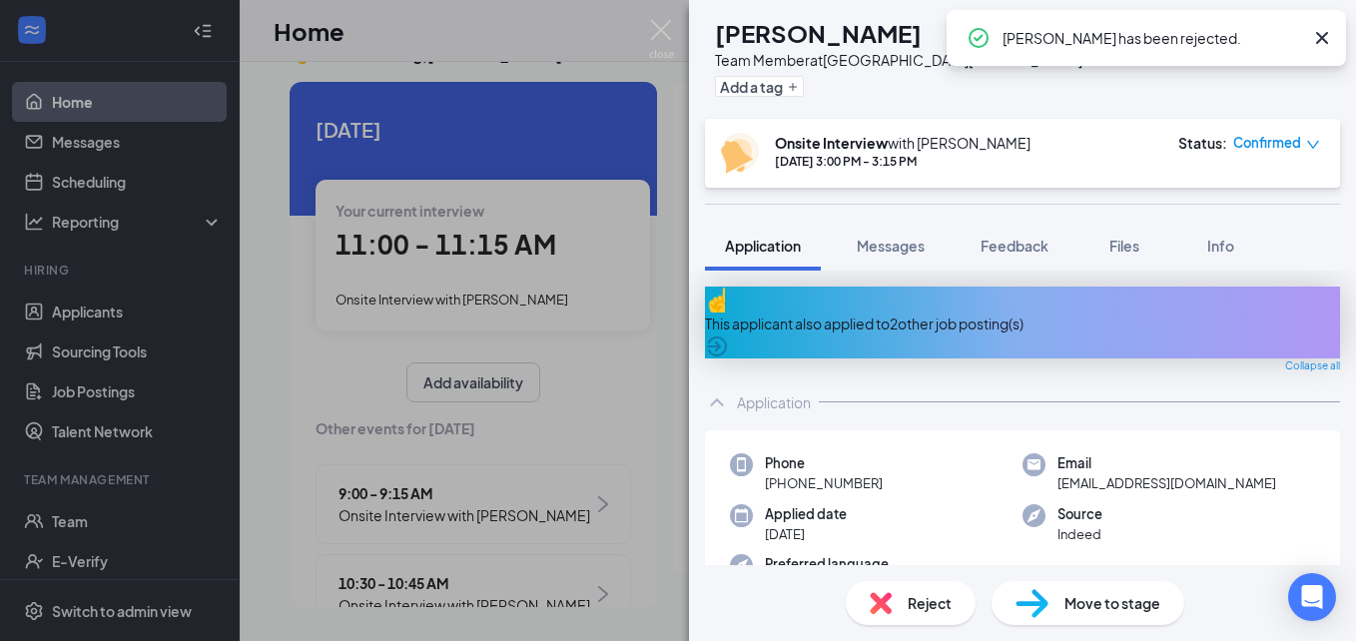
click at [663, 511] on div "QP [PERSON_NAME] Team Member at [GEOGRAPHIC_DATA][PERSON_NAME] Add a tag Onsite…" at bounding box center [678, 320] width 1356 height 641
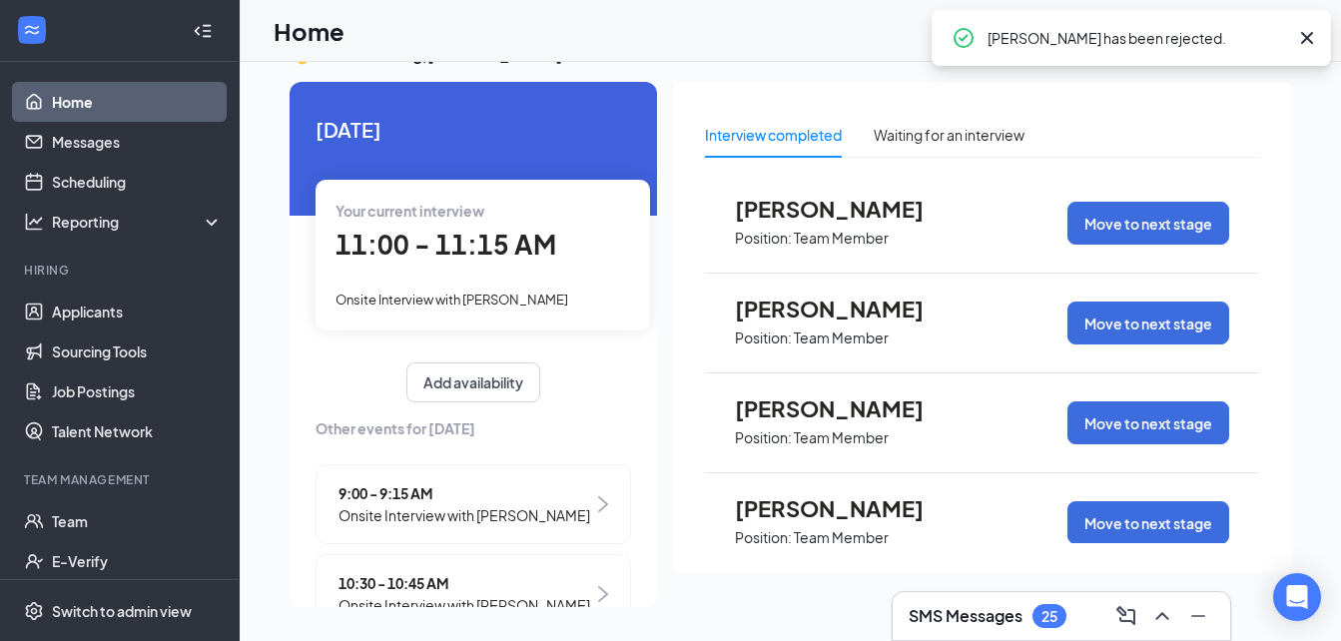
scroll to position [899, 0]
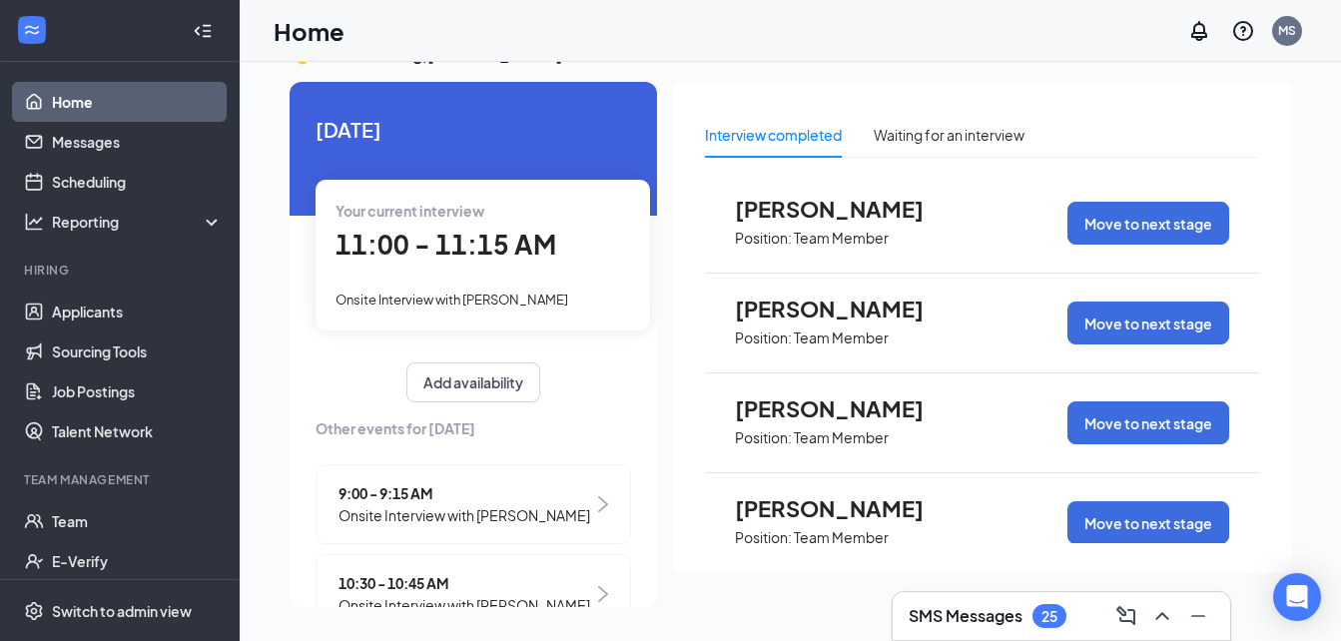
click at [802, 513] on span "[PERSON_NAME]" at bounding box center [845, 508] width 220 height 26
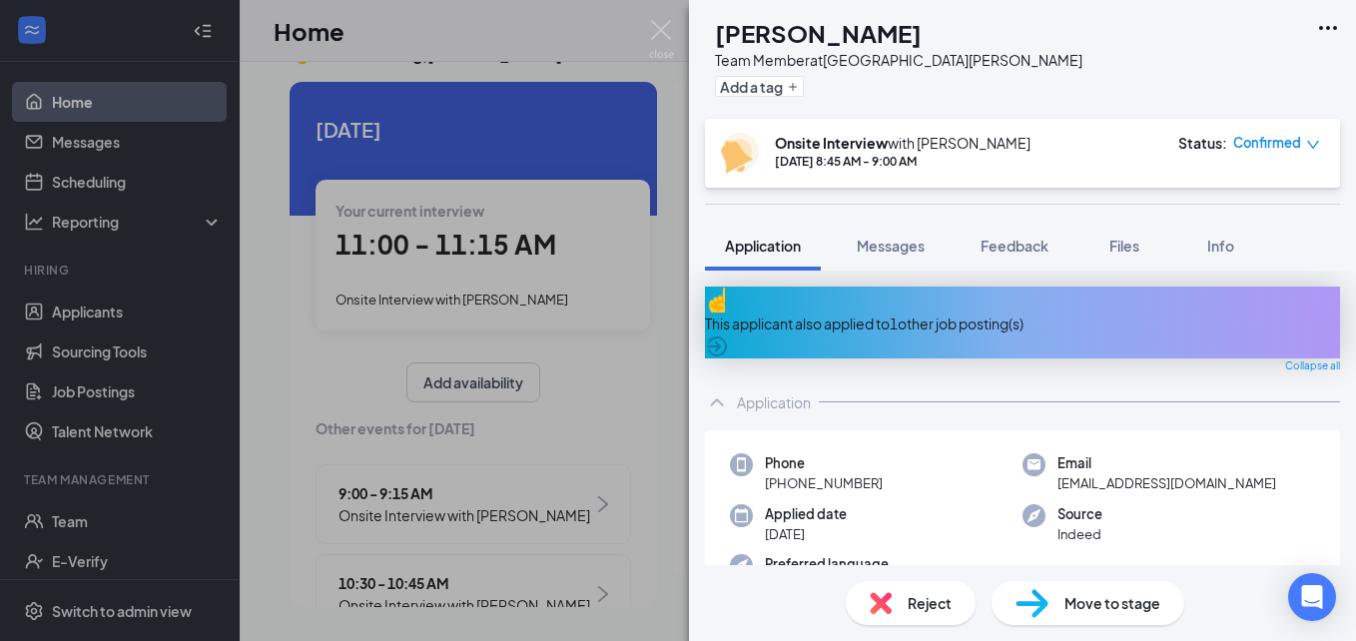
click at [918, 590] on div "Reject" at bounding box center [911, 603] width 130 height 44
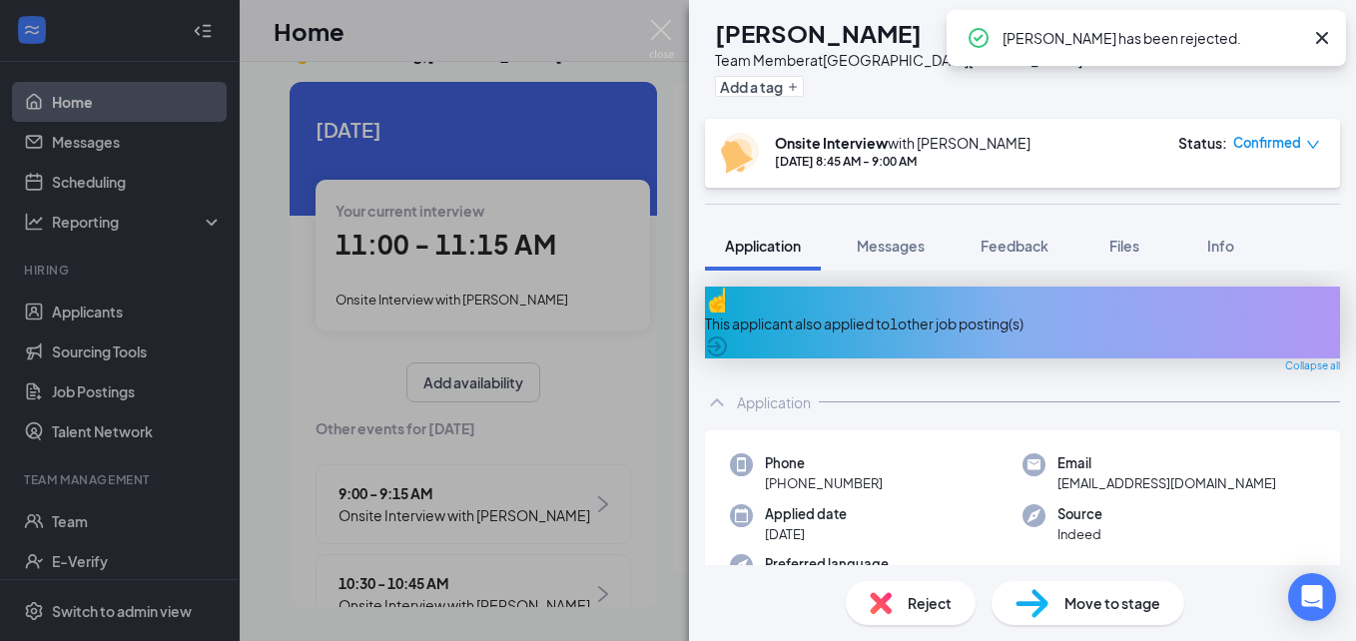
click at [648, 511] on div "ZW [PERSON_NAME] Team Member at [GEOGRAPHIC_DATA][PERSON_NAME] Add a tag Onsite…" at bounding box center [678, 320] width 1356 height 641
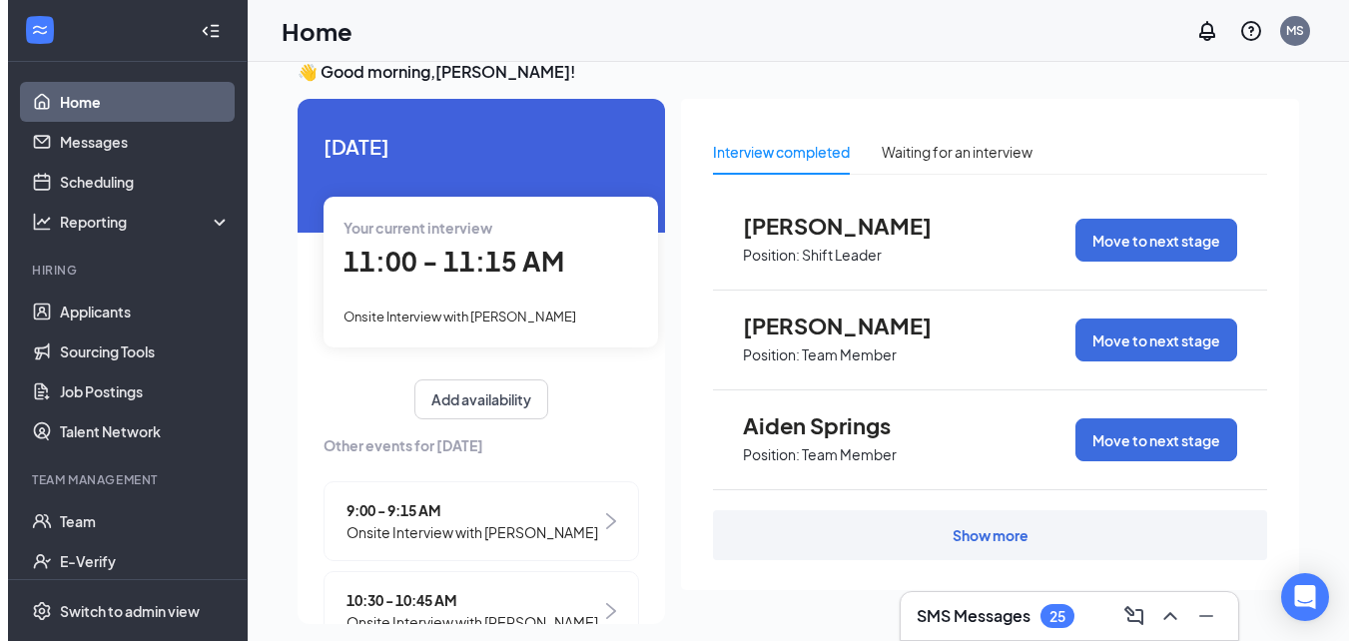
scroll to position [42, 0]
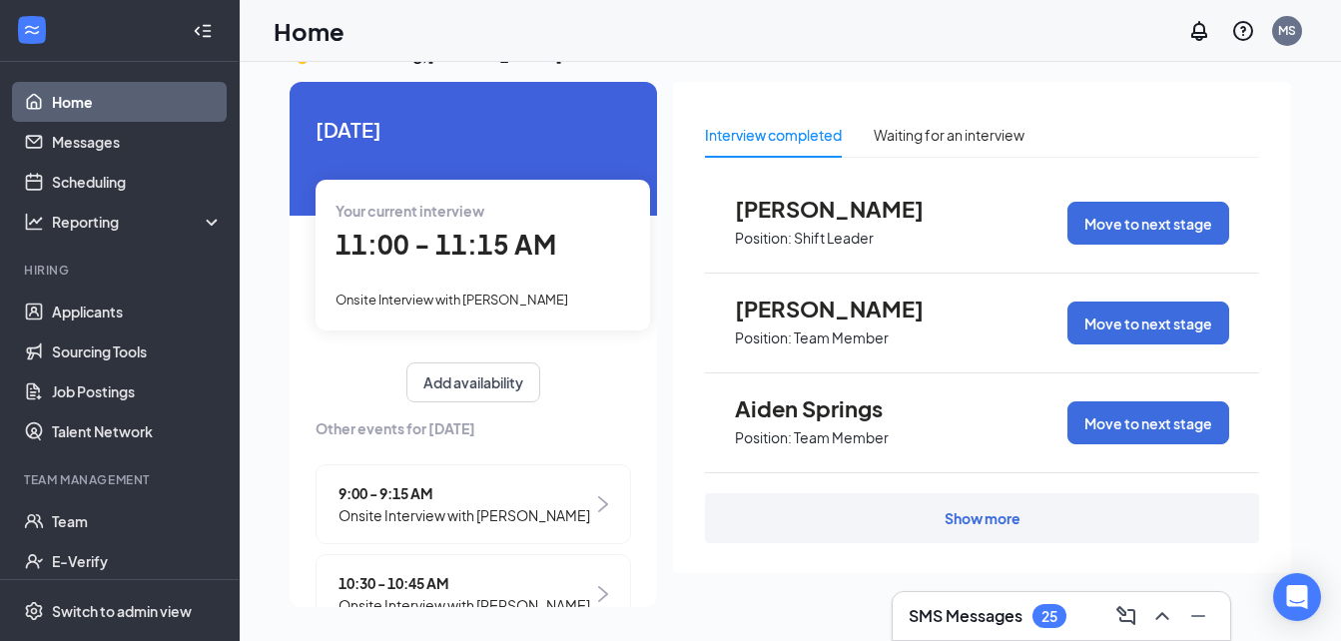
click at [803, 411] on span "Aiden Springs" at bounding box center [845, 409] width 220 height 26
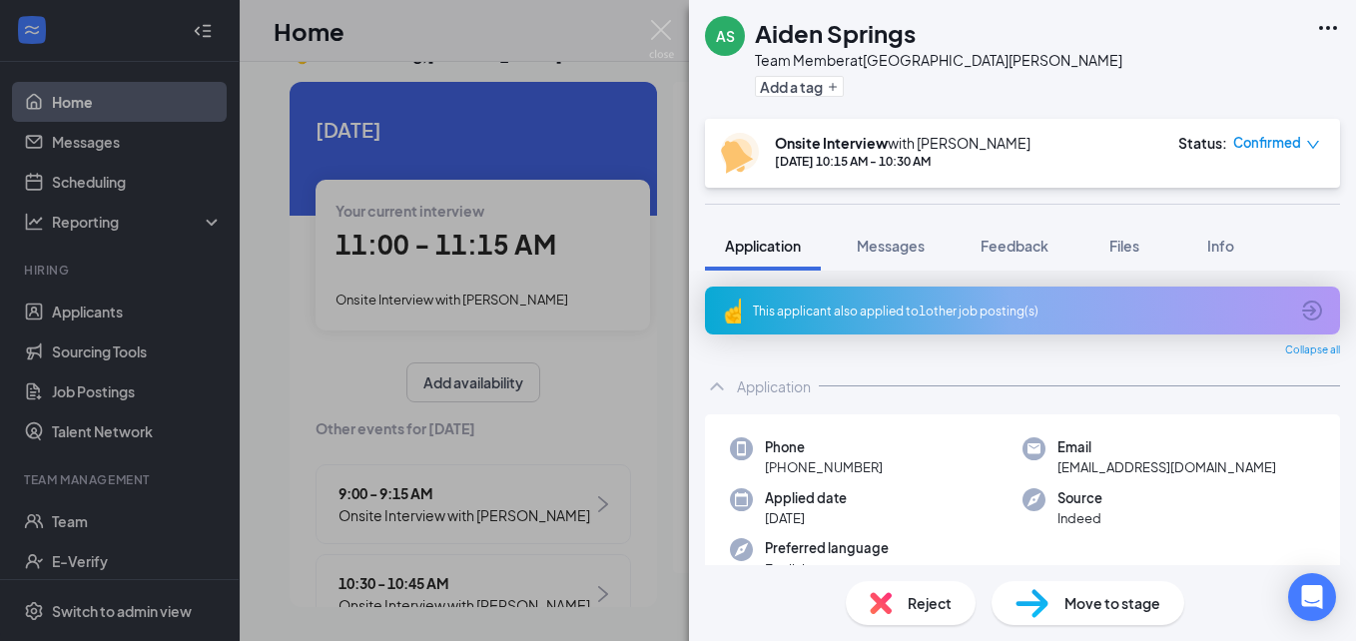
click at [921, 613] on span "Reject" at bounding box center [930, 603] width 44 height 22
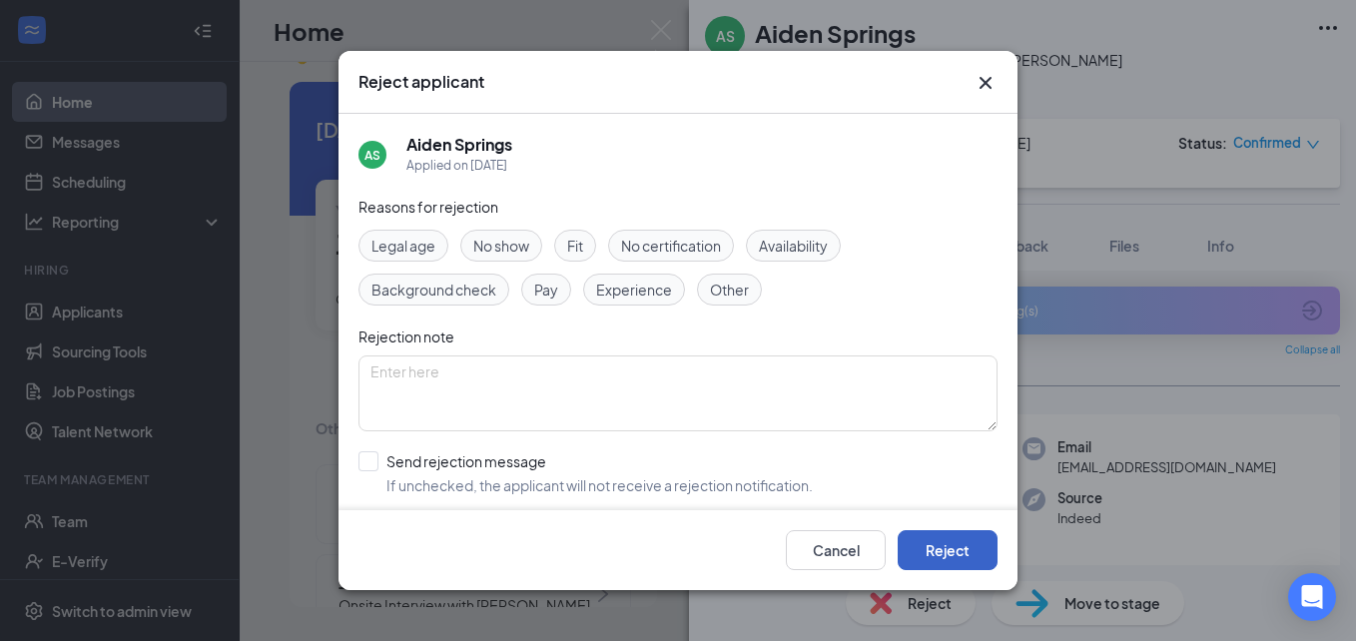
click at [929, 546] on button "Reject" at bounding box center [948, 550] width 100 height 40
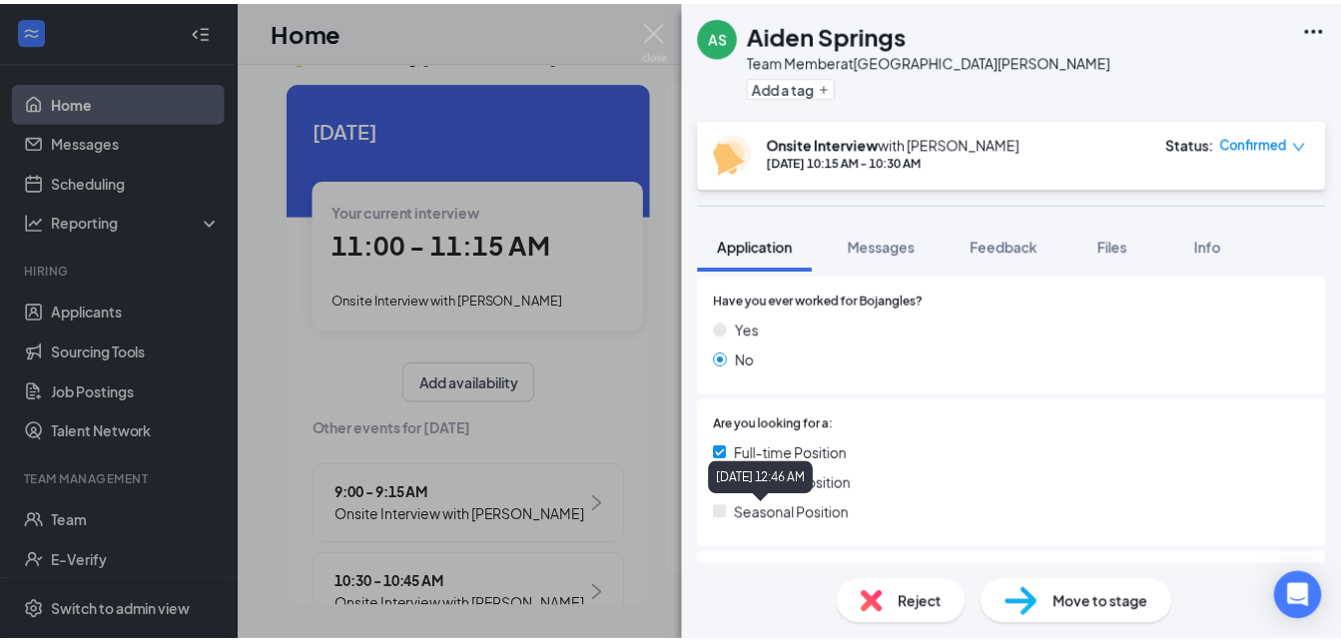
scroll to position [599, 0]
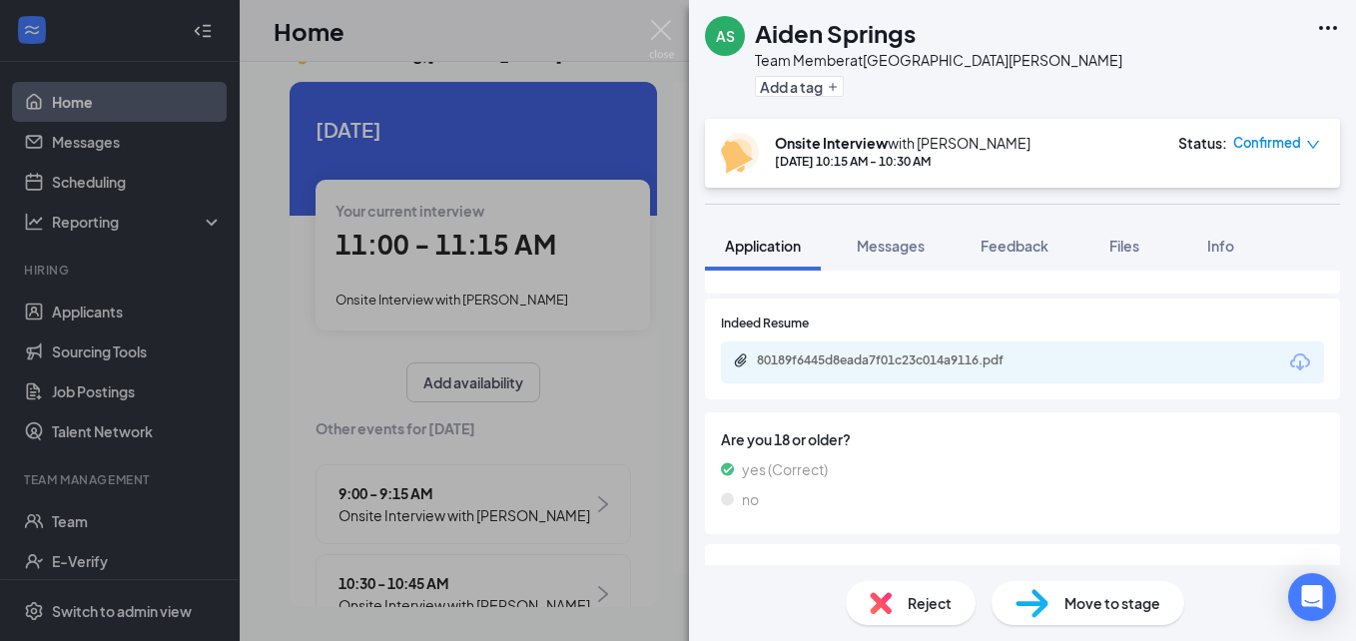
click at [673, 526] on div "AS Aiden Springs Team Member at 956 East Florence Add a tag Onsite Interview wi…" at bounding box center [678, 320] width 1356 height 641
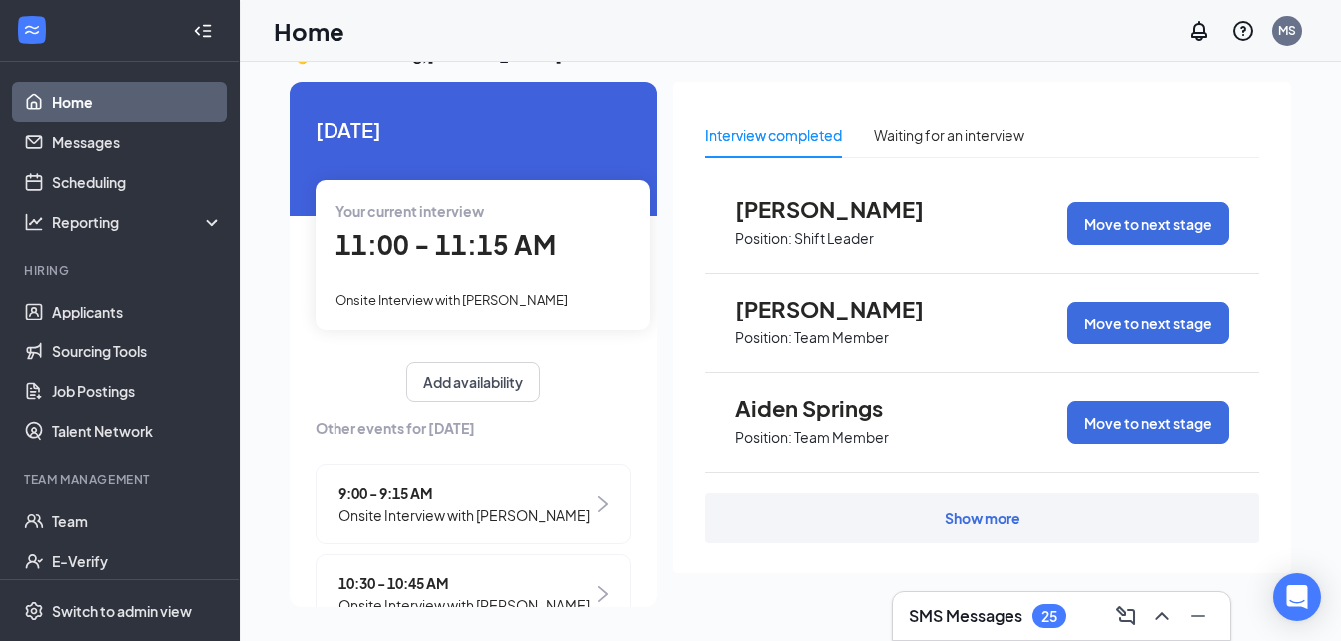
click at [1004, 526] on div "Show more" at bounding box center [983, 518] width 76 height 20
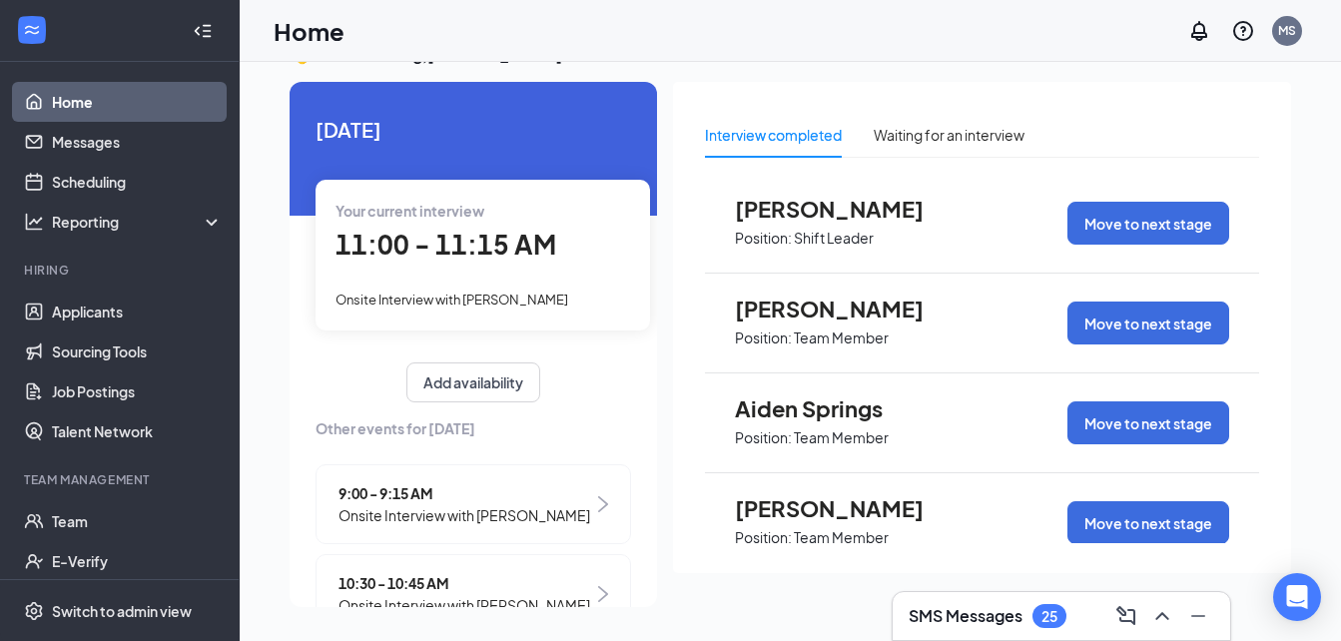
click at [783, 530] on p "Position:" at bounding box center [763, 537] width 57 height 19
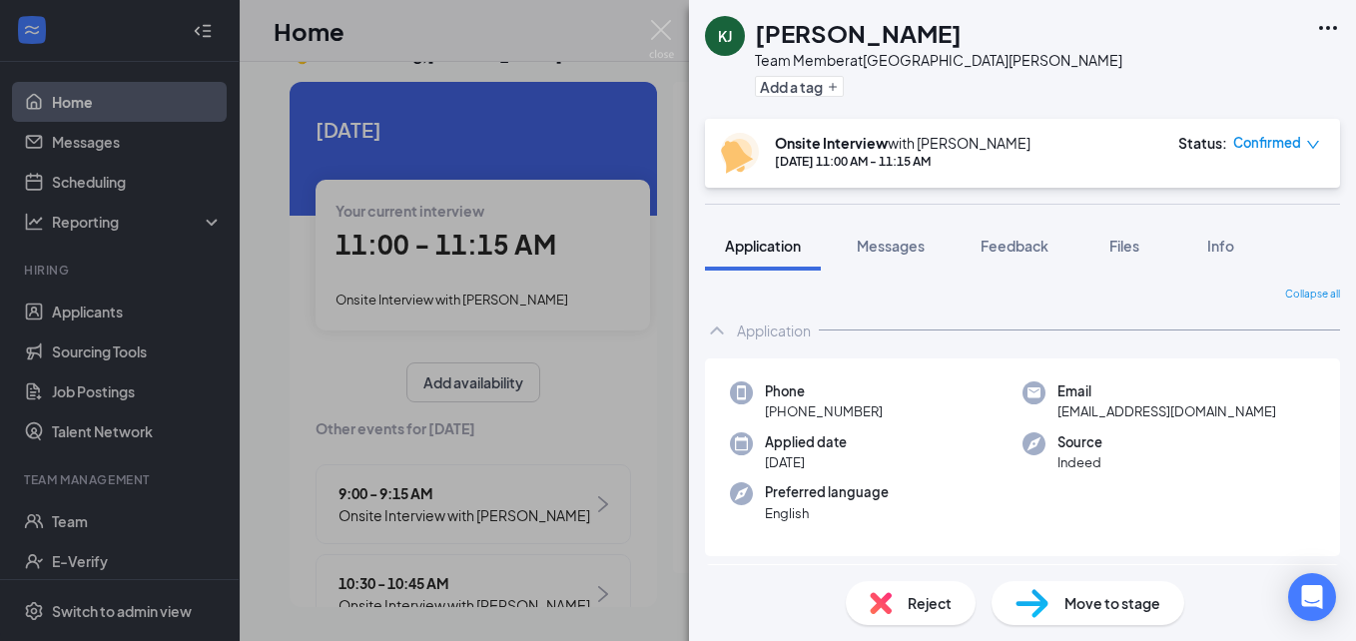
click at [918, 612] on span "Reject" at bounding box center [930, 603] width 44 height 22
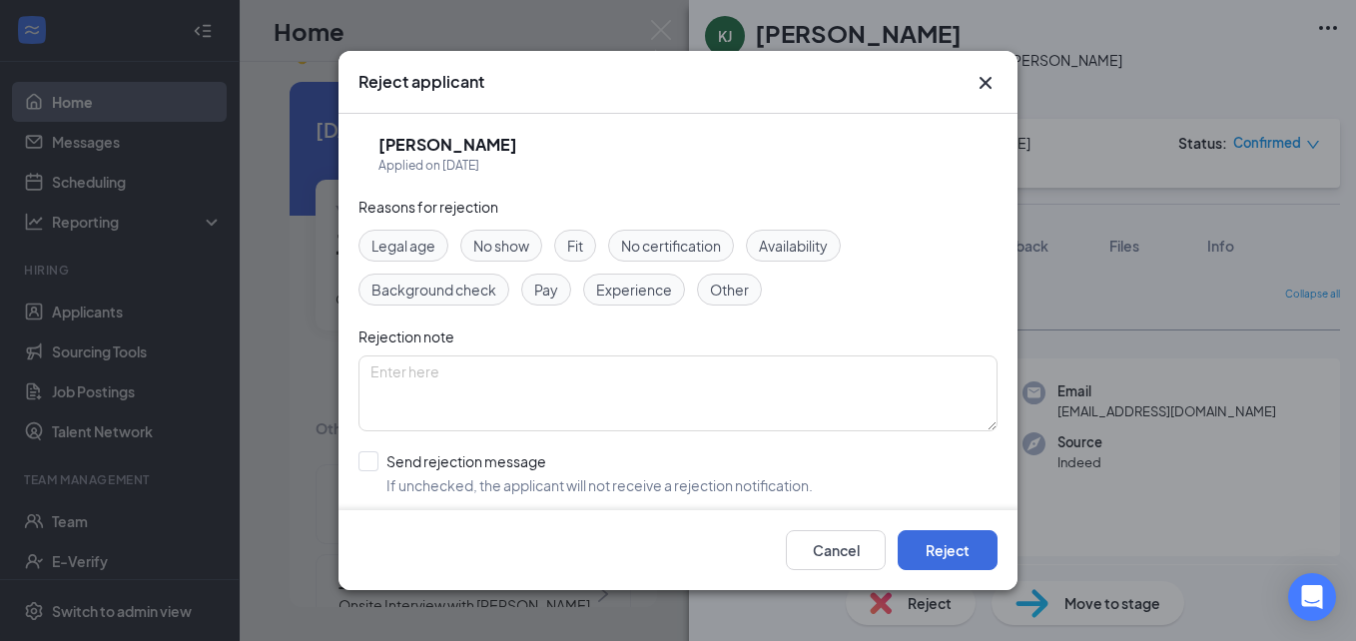
click at [730, 282] on span "Other" at bounding box center [729, 290] width 39 height 22
click at [943, 547] on button "Reject" at bounding box center [948, 550] width 100 height 40
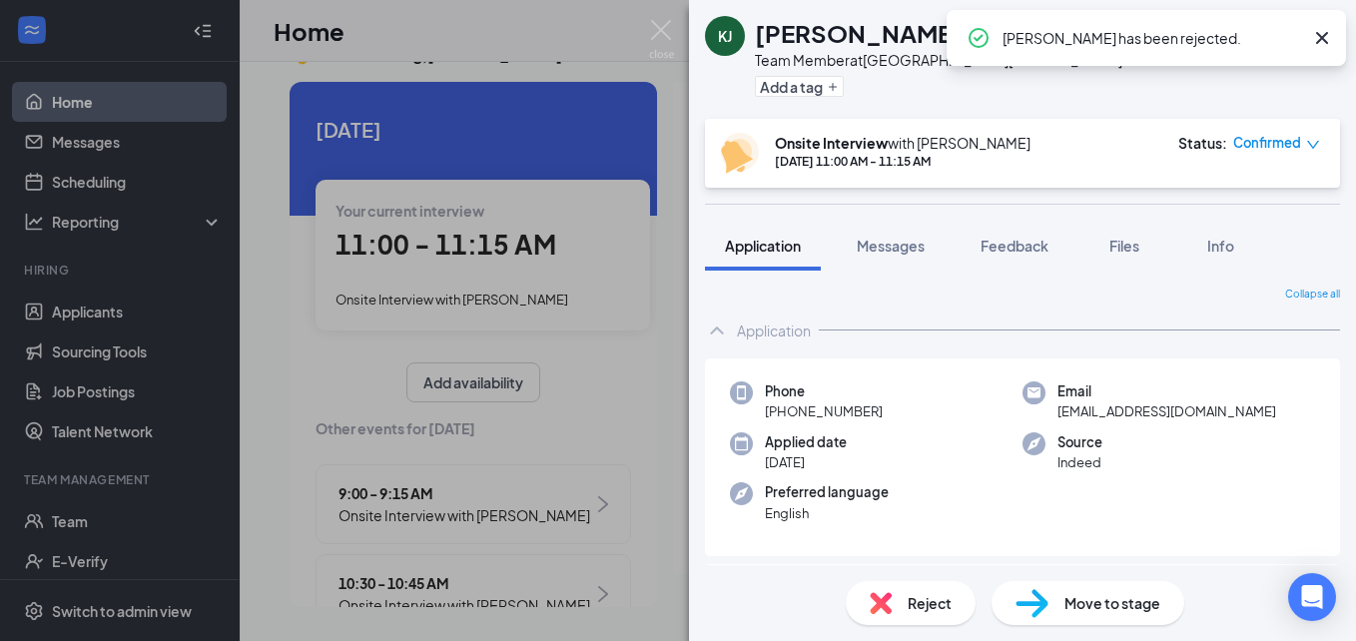
click at [632, 556] on div "KJ Keon Jr Team Member at 956 East Florence Add a tag Onsite Interview with Mic…" at bounding box center [678, 320] width 1356 height 641
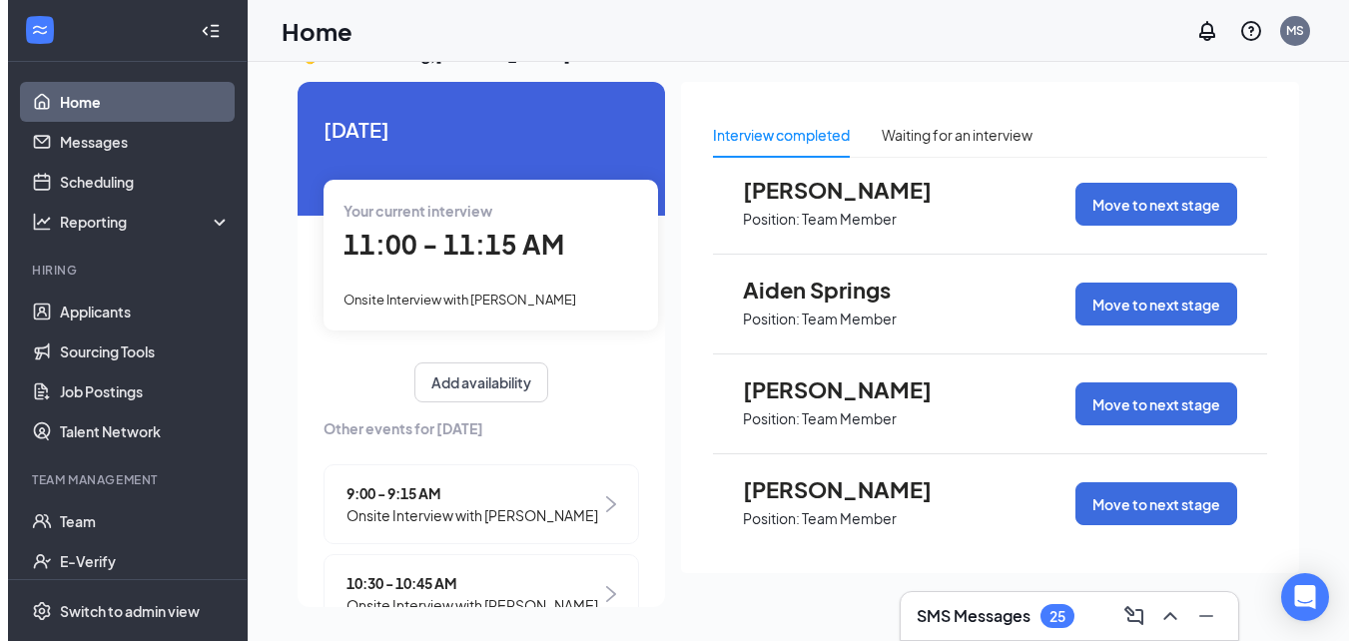
scroll to position [120, 0]
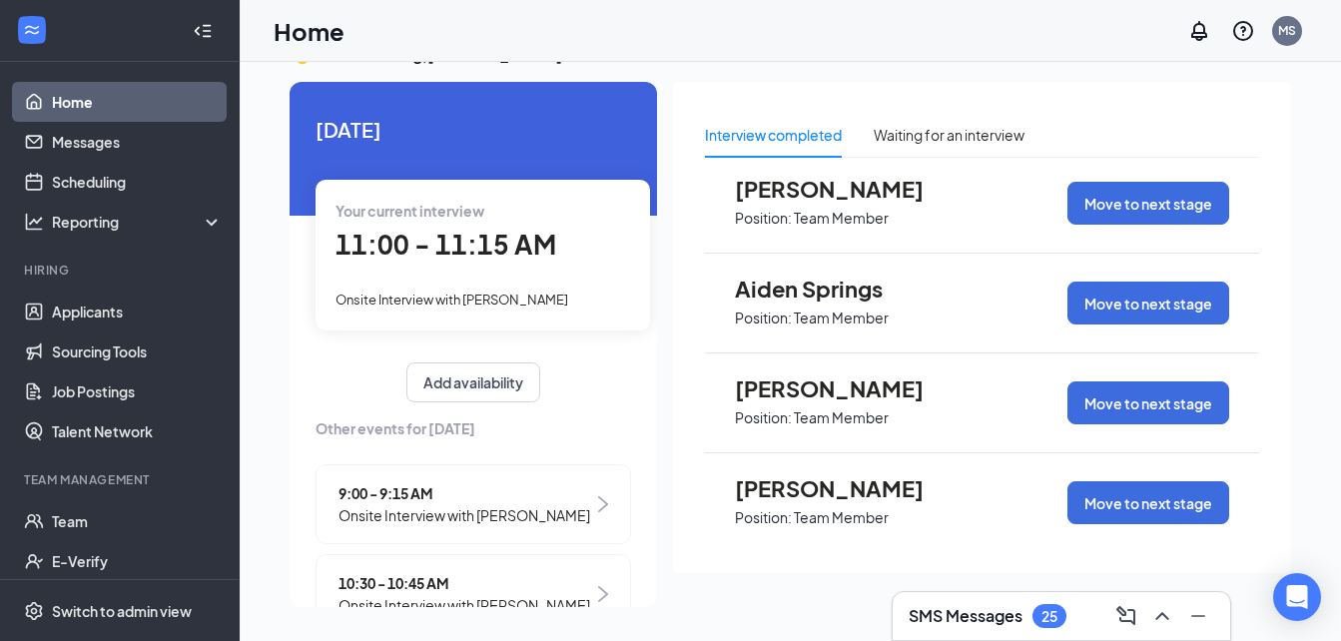
click at [795, 491] on span "[PERSON_NAME]" at bounding box center [845, 488] width 220 height 26
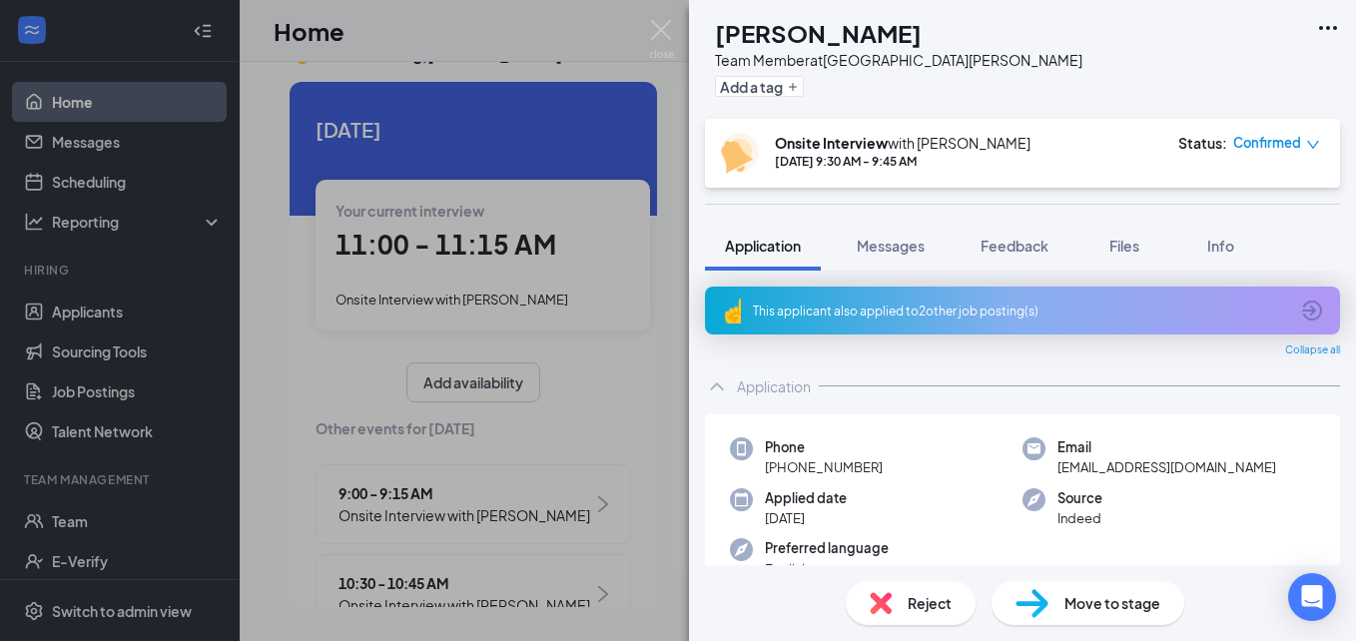
drag, startPoint x: 938, startPoint y: 613, endPoint x: 932, endPoint y: 604, distance: 10.8
click at [932, 604] on span "Reject" at bounding box center [930, 603] width 44 height 22
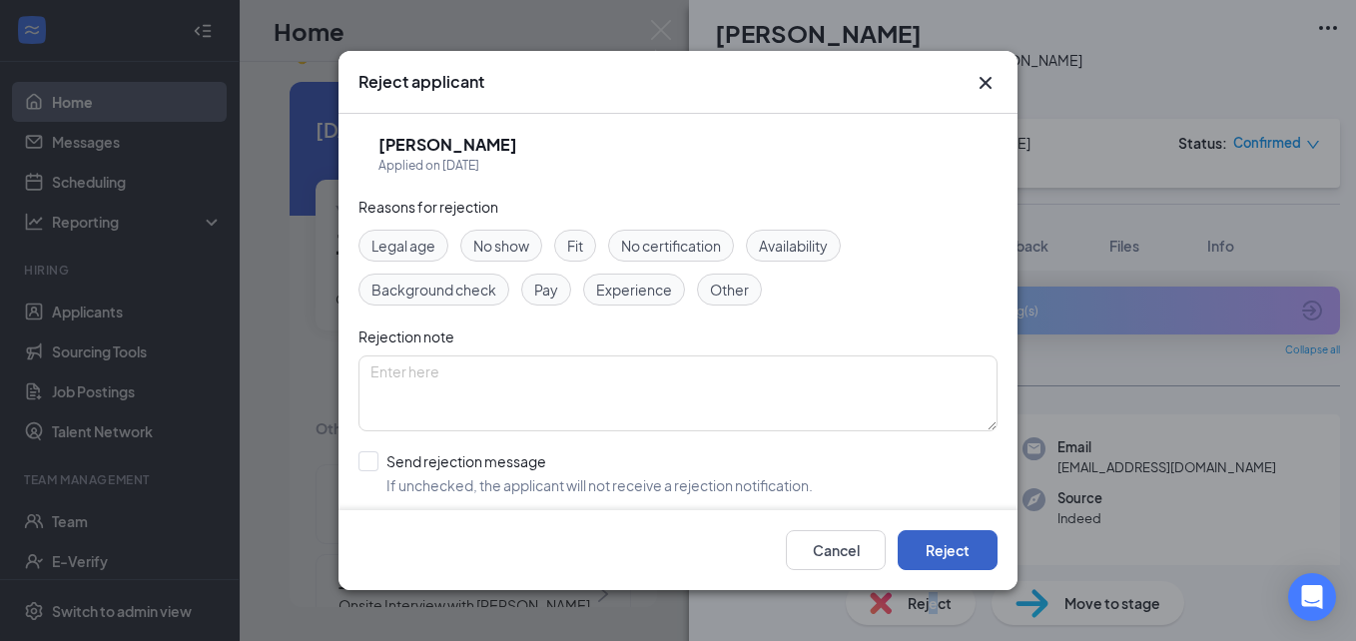
click at [939, 544] on button "Reject" at bounding box center [948, 550] width 100 height 40
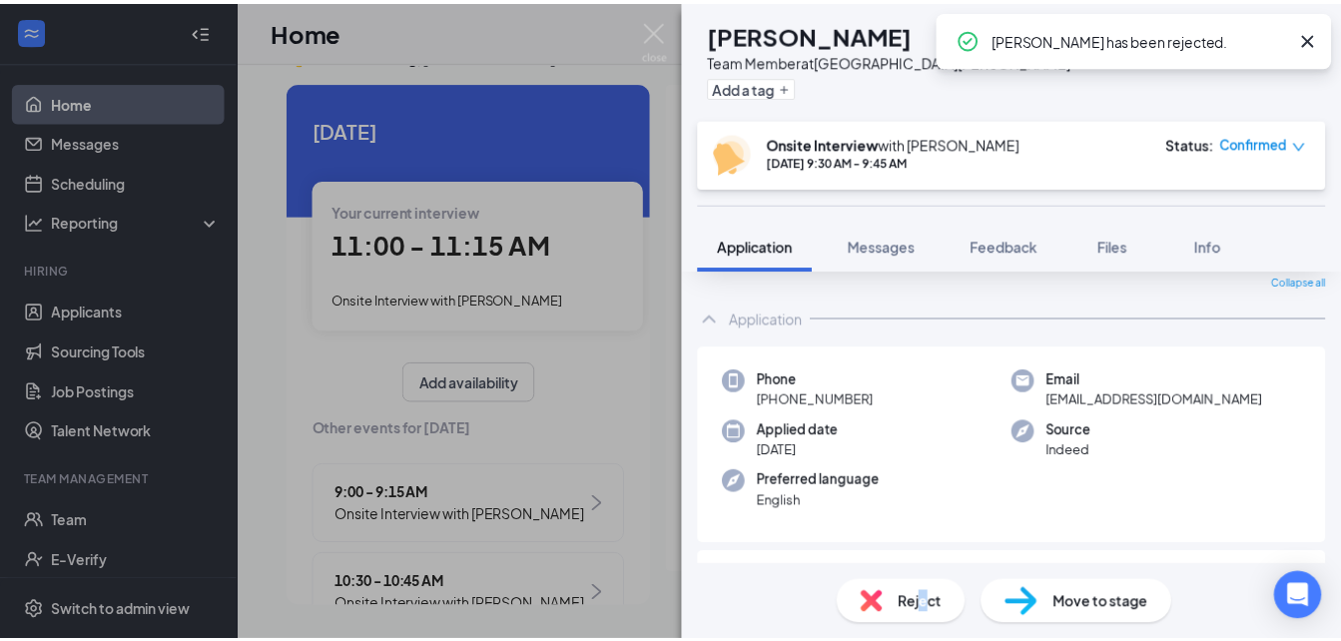
scroll to position [80, 0]
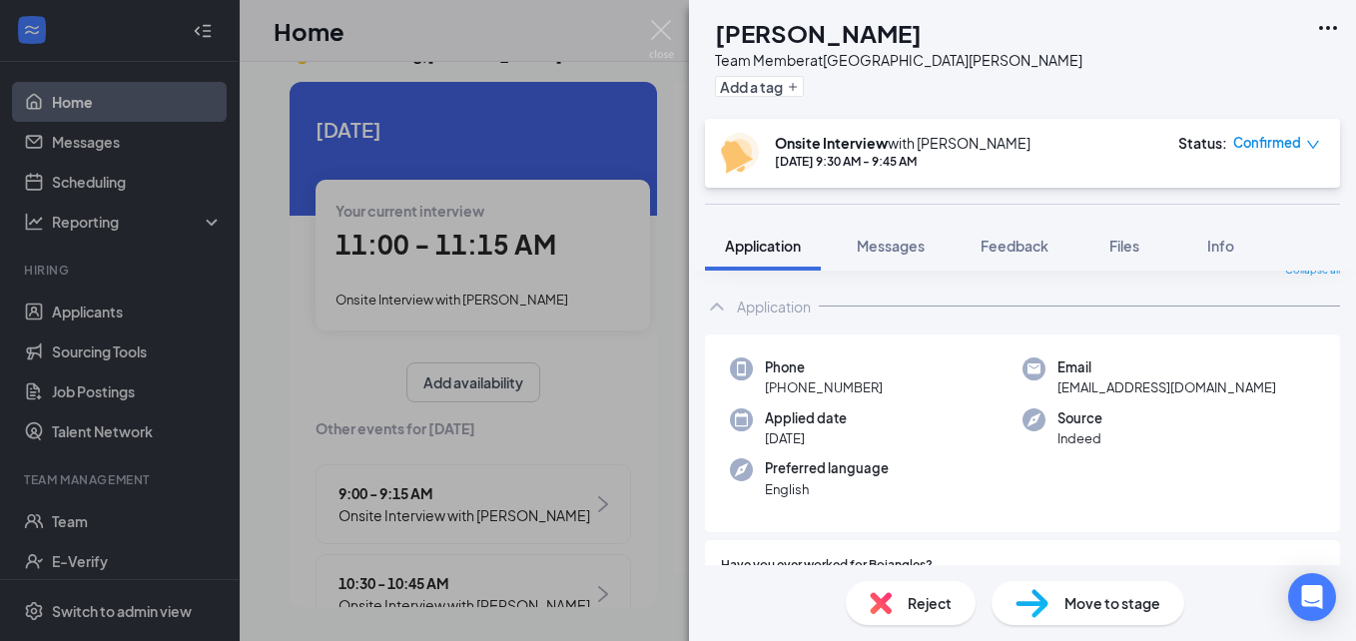
click at [636, 448] on div "TB Thomas Blaine Team Member at 956 East Florence Add a tag Onsite Interview wi…" at bounding box center [678, 320] width 1356 height 641
click at [643, 447] on div "TB Thomas Blaine Team Member at 956 East Florence Add a tag Onsite Interview wi…" at bounding box center [678, 320] width 1356 height 641
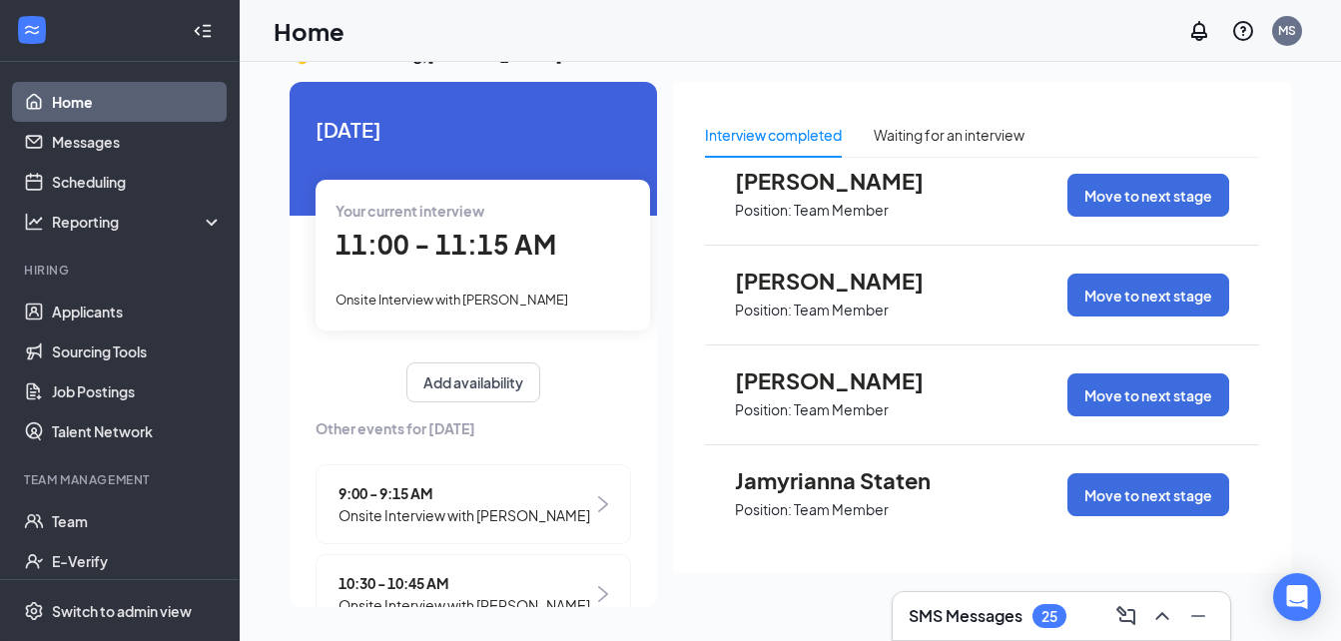
scroll to position [439, 0]
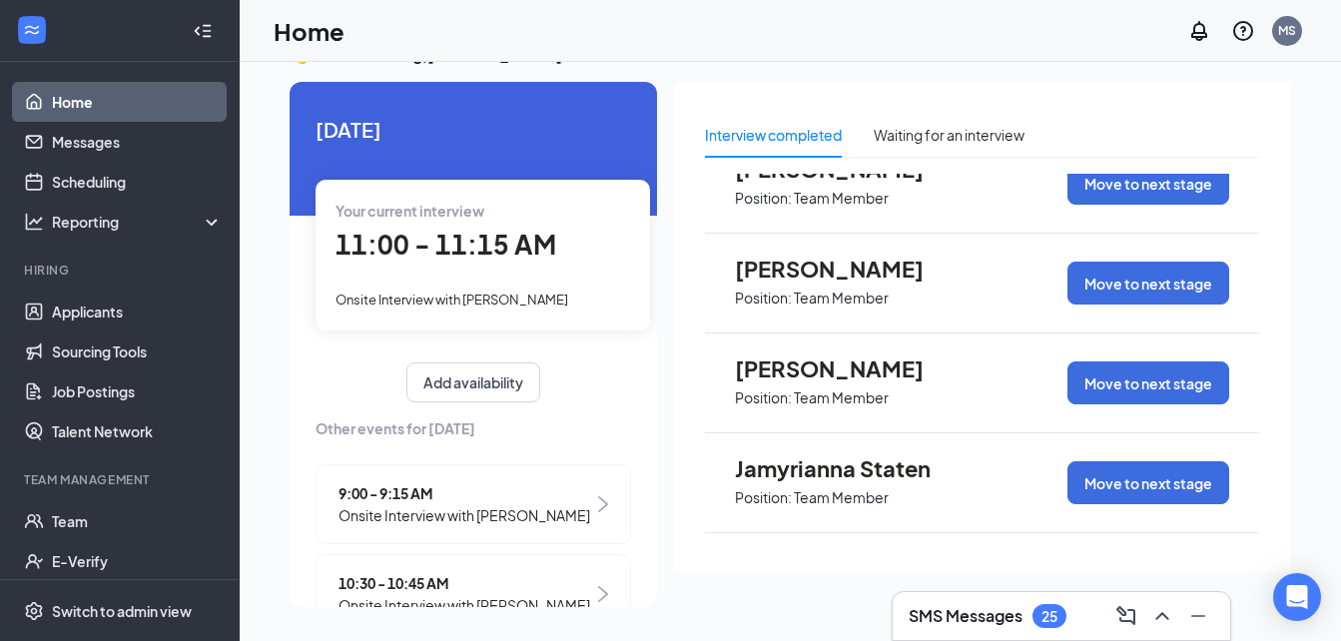
click at [782, 279] on span "[PERSON_NAME]" at bounding box center [845, 269] width 220 height 26
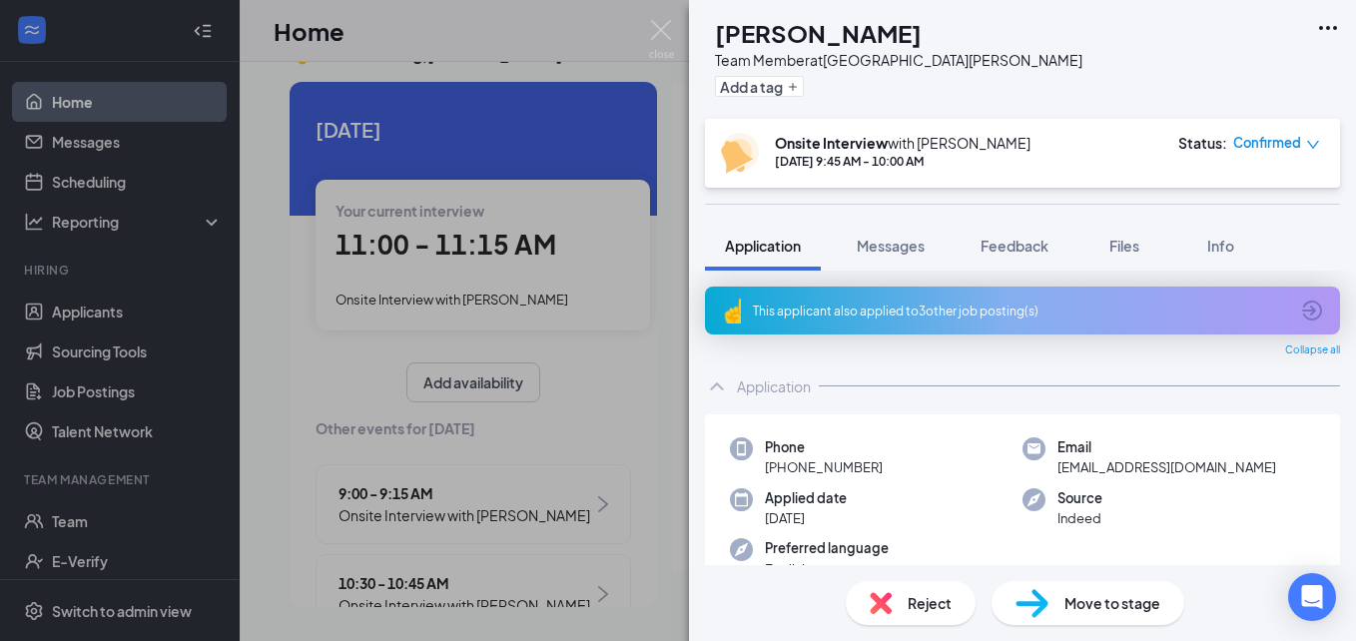
click at [932, 603] on span "Reject" at bounding box center [930, 603] width 44 height 22
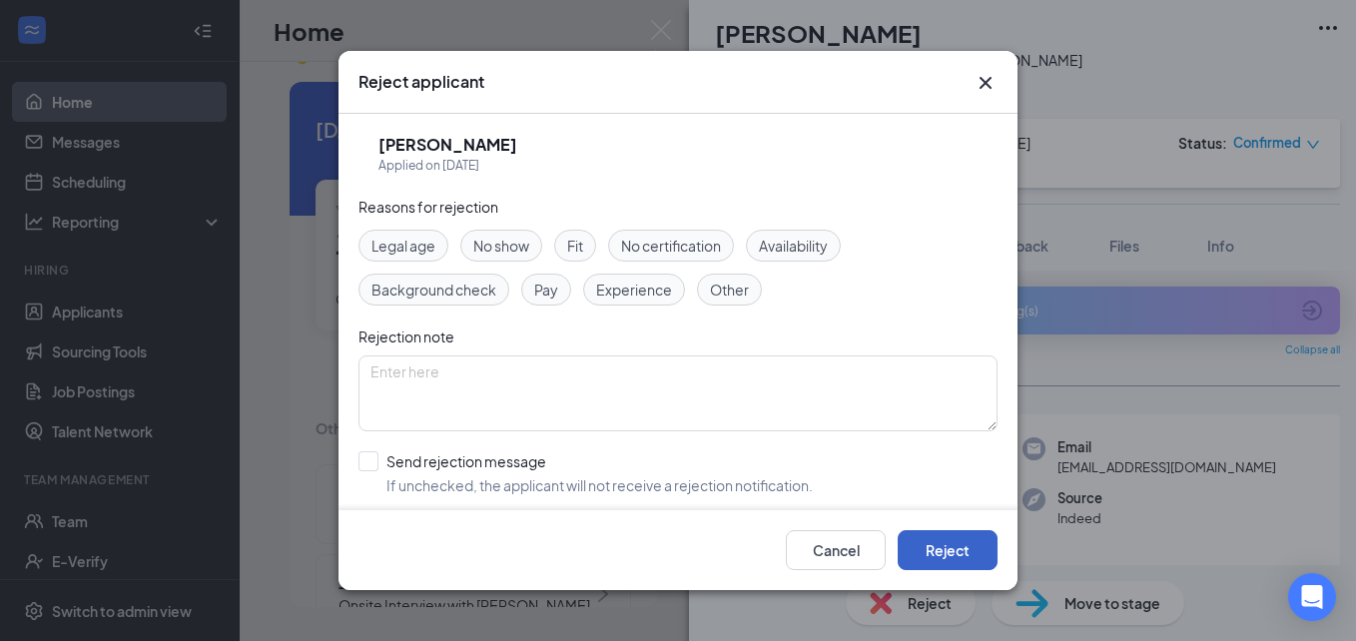
click at [953, 545] on button "Reject" at bounding box center [948, 550] width 100 height 40
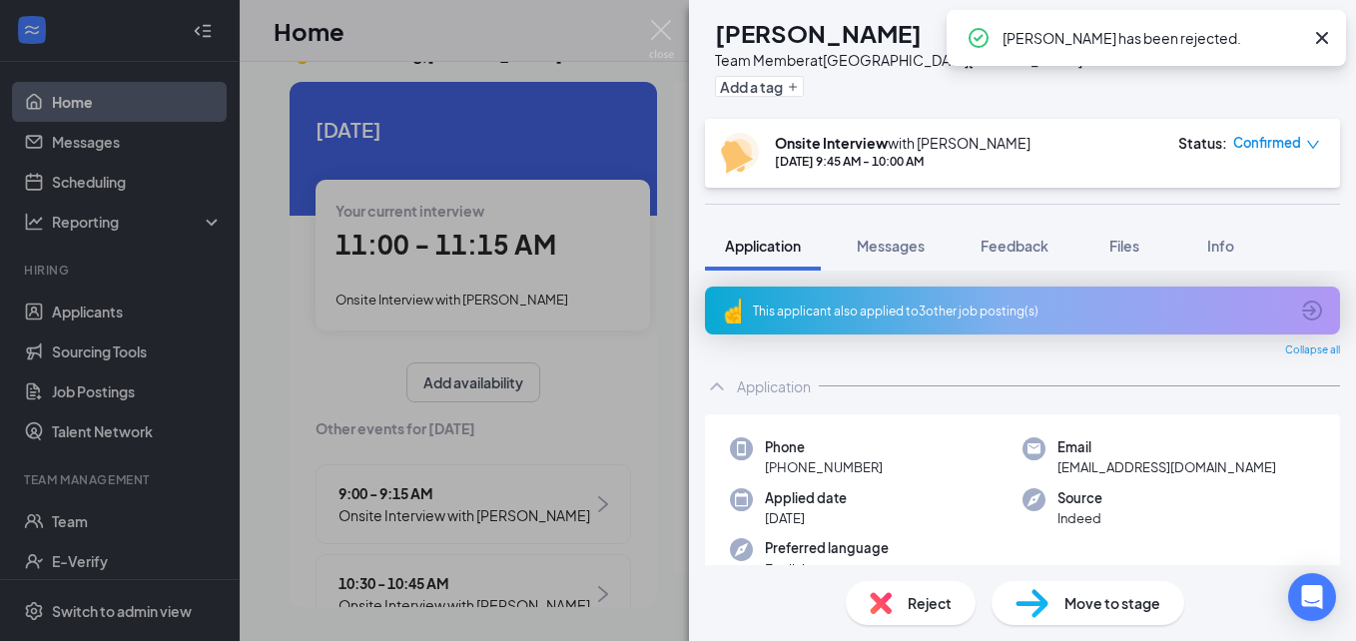
click at [659, 445] on div "CW Cairo Williams Team Member at 956 East Florence Add a tag Onsite Interview w…" at bounding box center [678, 320] width 1356 height 641
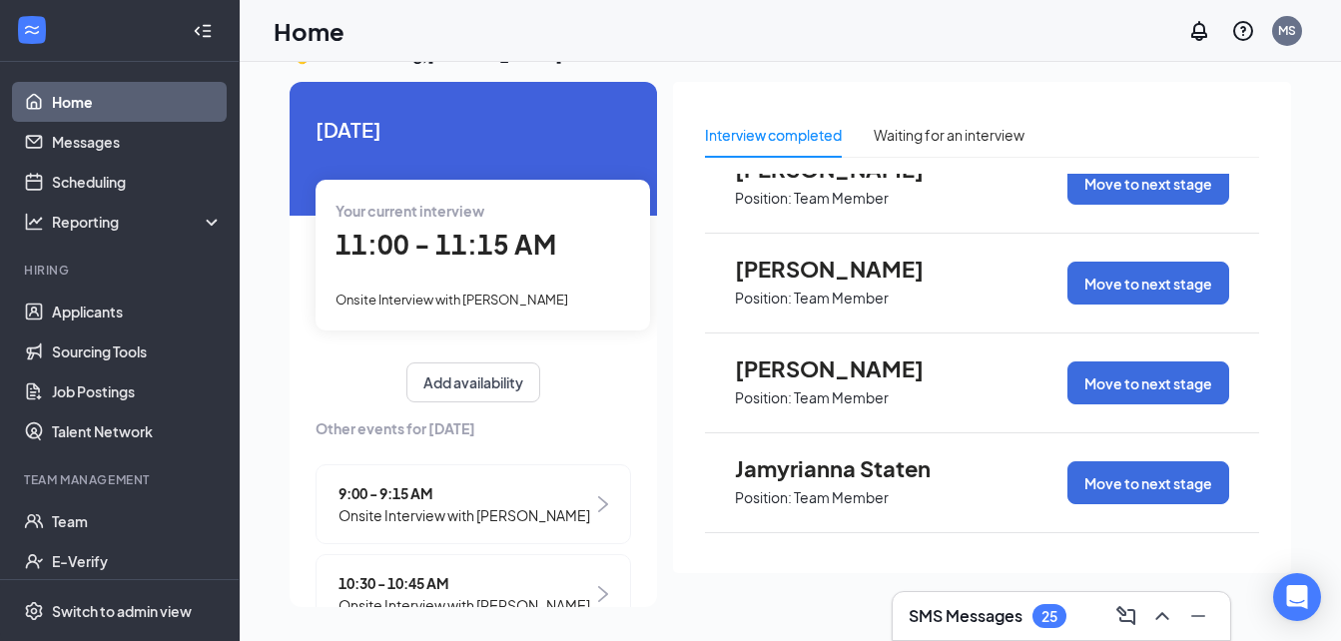
click at [845, 379] on span "[PERSON_NAME]" at bounding box center [845, 369] width 220 height 26
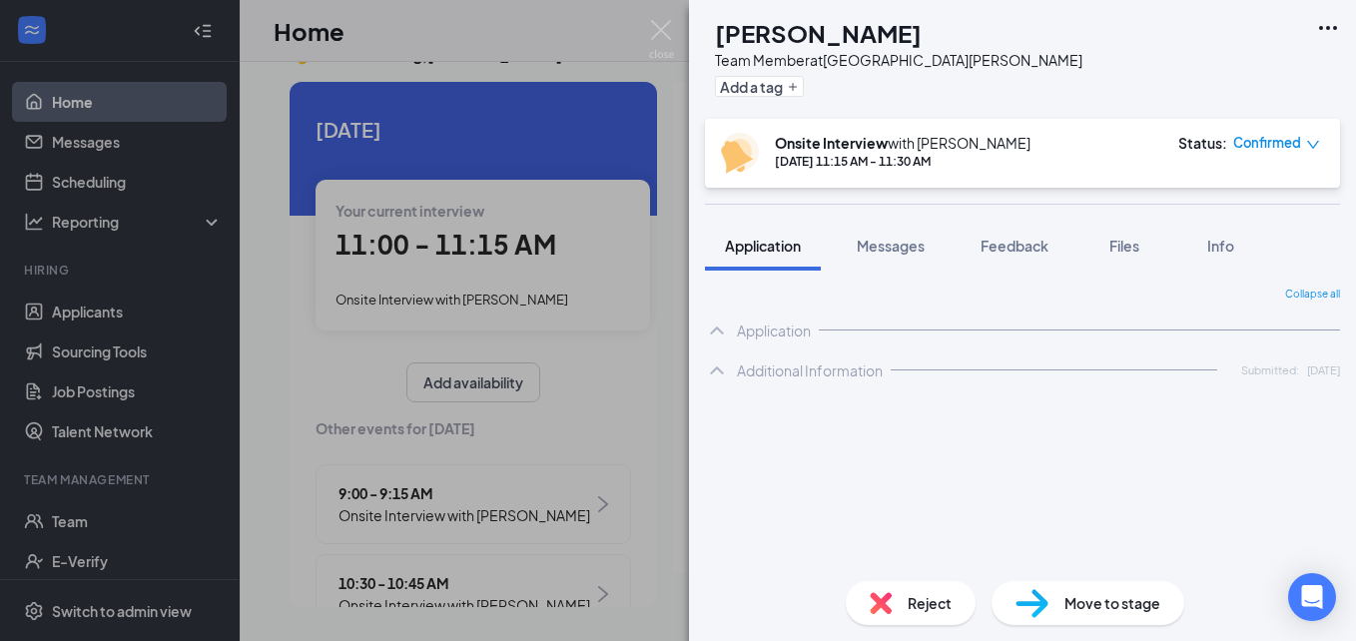
click at [931, 602] on span "Reject" at bounding box center [930, 603] width 44 height 22
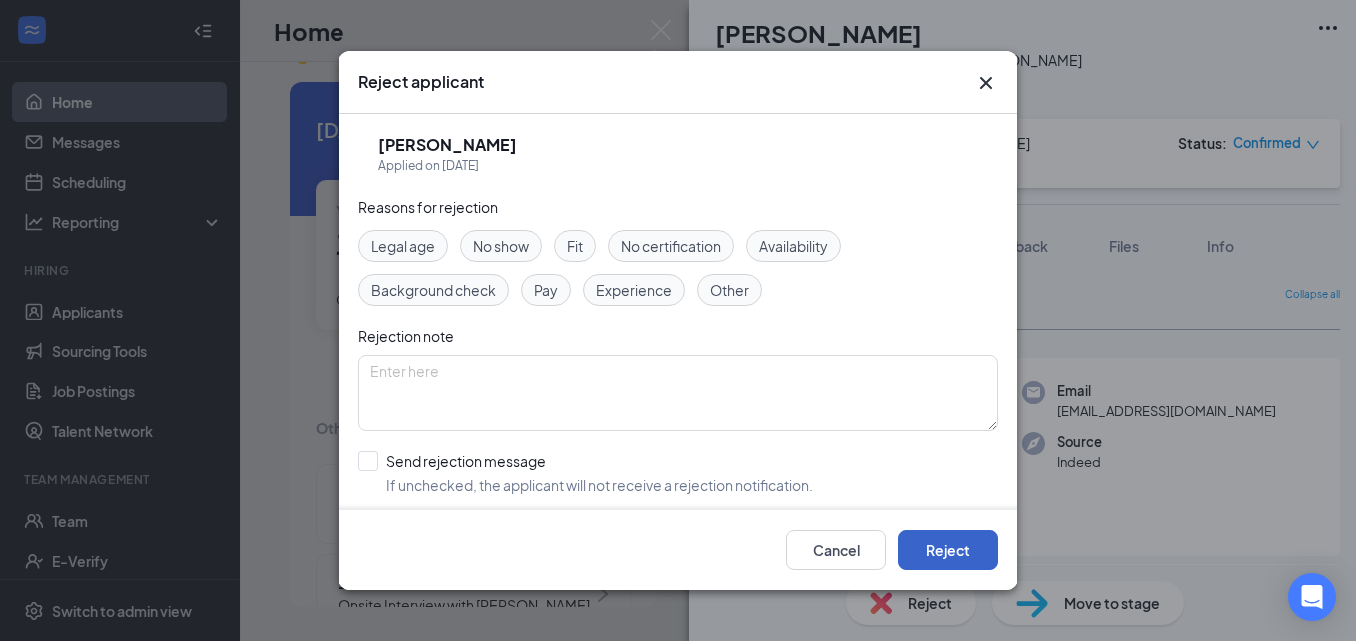
click at [952, 565] on button "Reject" at bounding box center [948, 550] width 100 height 40
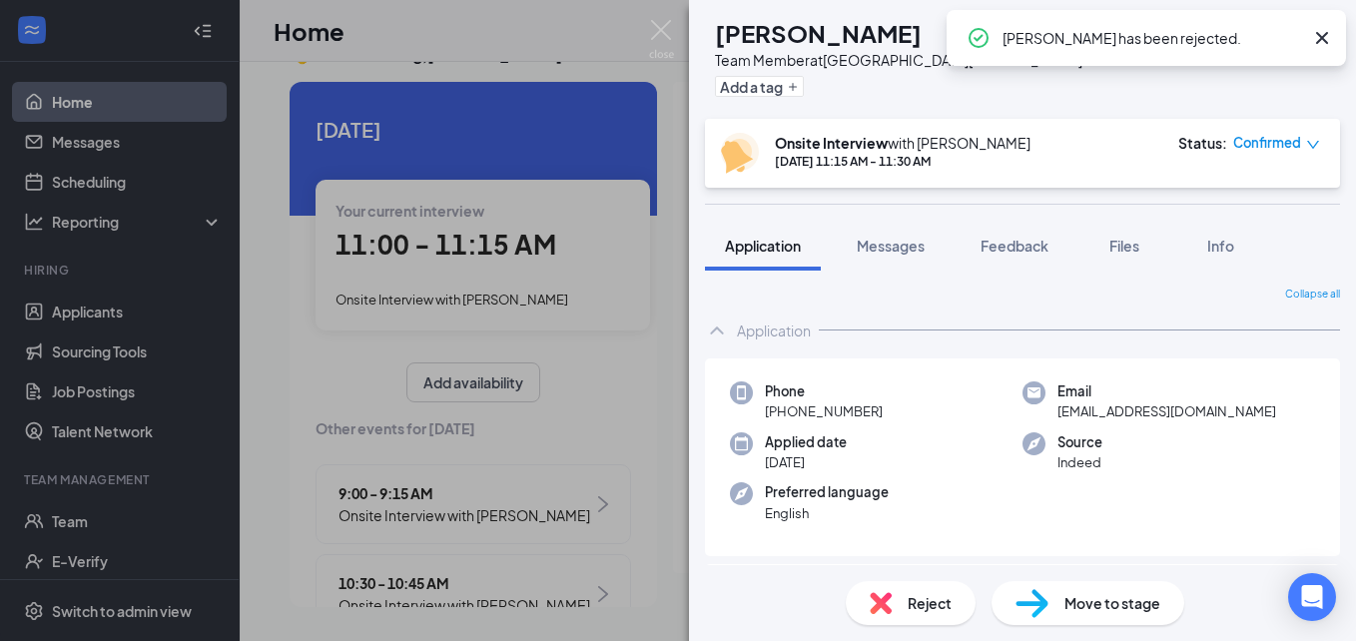
click at [675, 512] on div "DJ Demonte Johnson Team Member at 956 East Florence Add a tag Onsite Interview …" at bounding box center [678, 320] width 1356 height 641
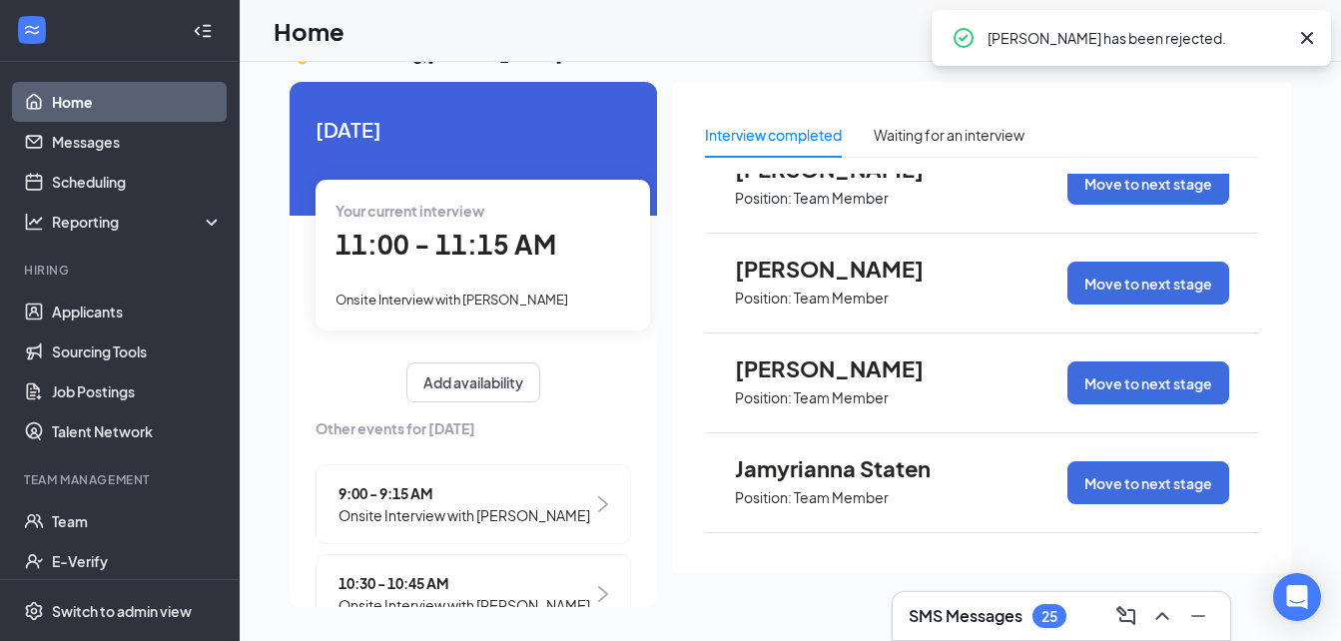
click at [798, 478] on span "Jamyrianna Staten" at bounding box center [845, 468] width 220 height 26
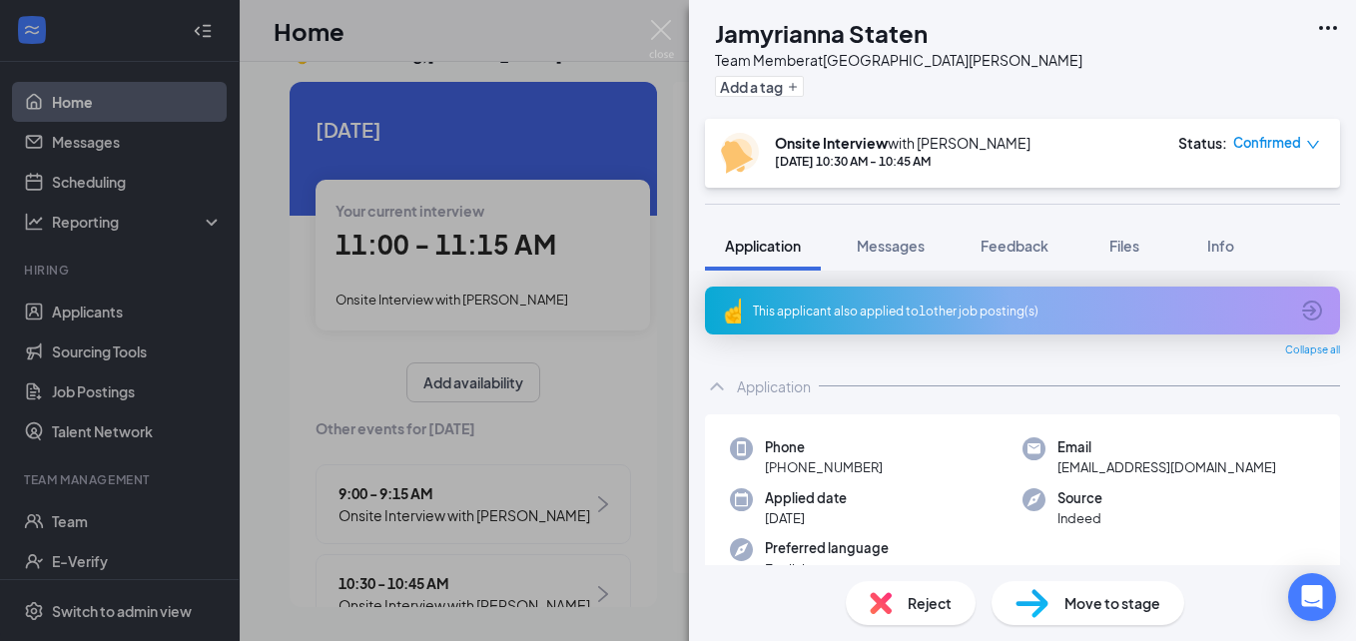
click at [911, 603] on span "Reject" at bounding box center [930, 603] width 44 height 22
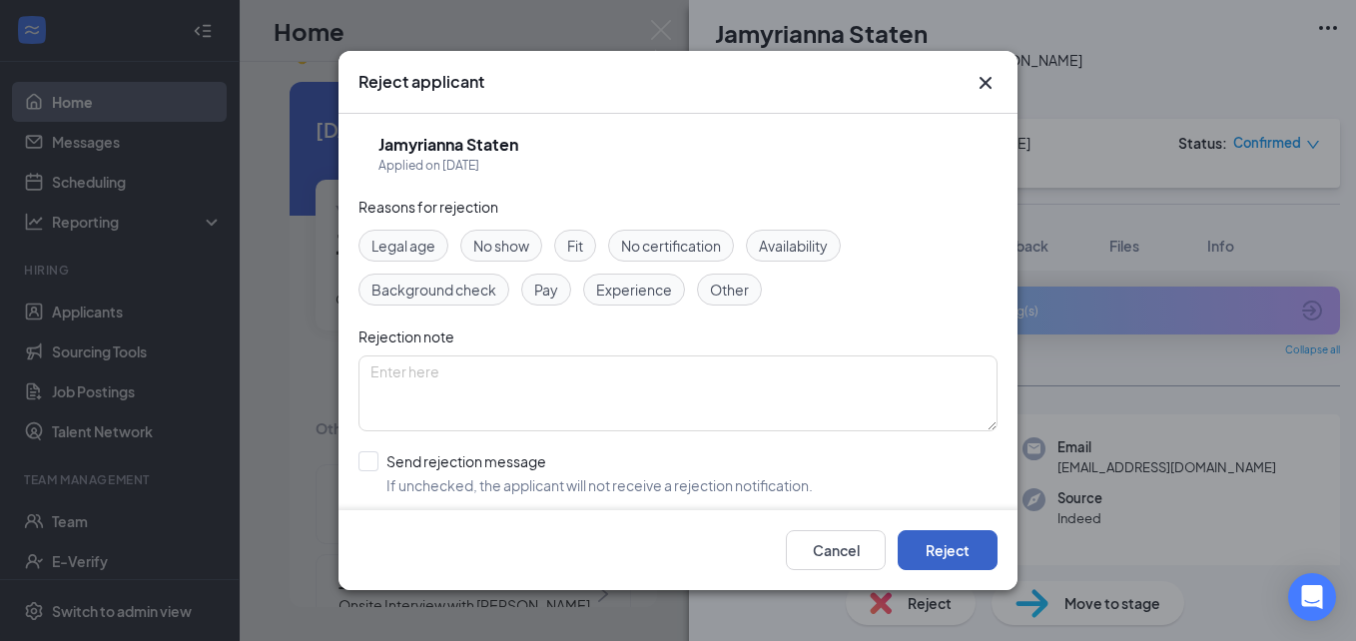
click at [947, 548] on button "Reject" at bounding box center [948, 550] width 100 height 40
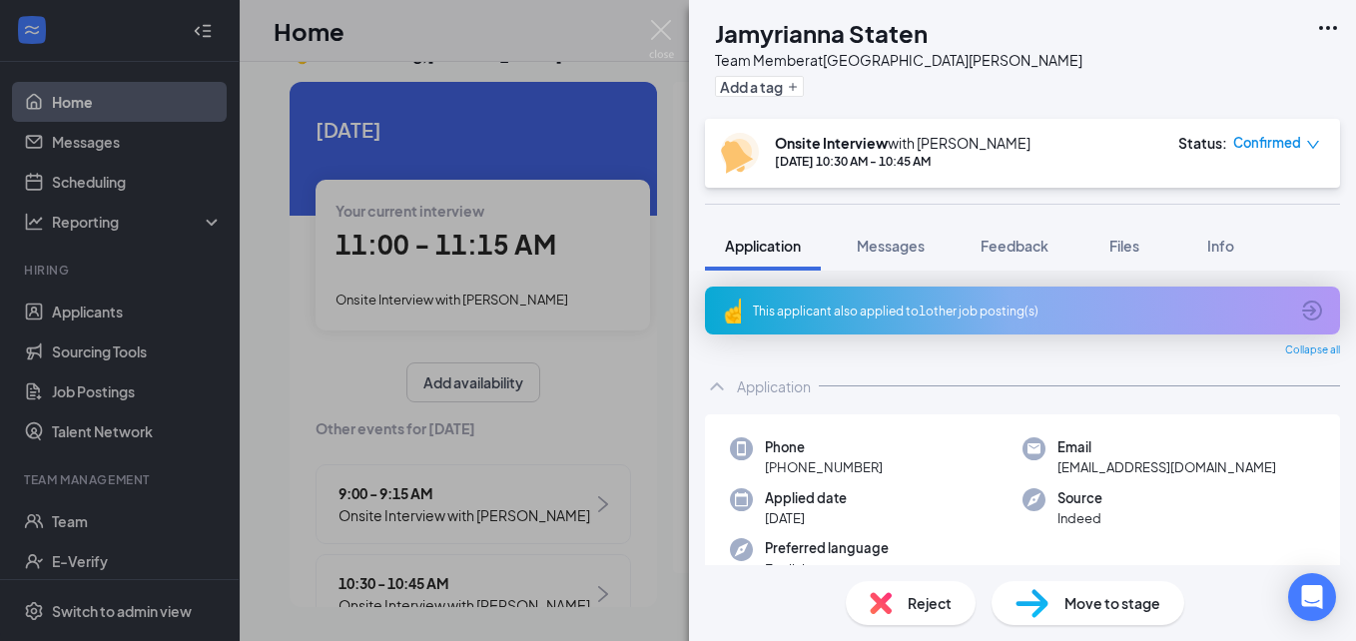
click at [652, 444] on div "JS Jamyrianna Staten Team Member at 956 East Florence Add a tag Onsite Intervie…" at bounding box center [678, 320] width 1356 height 641
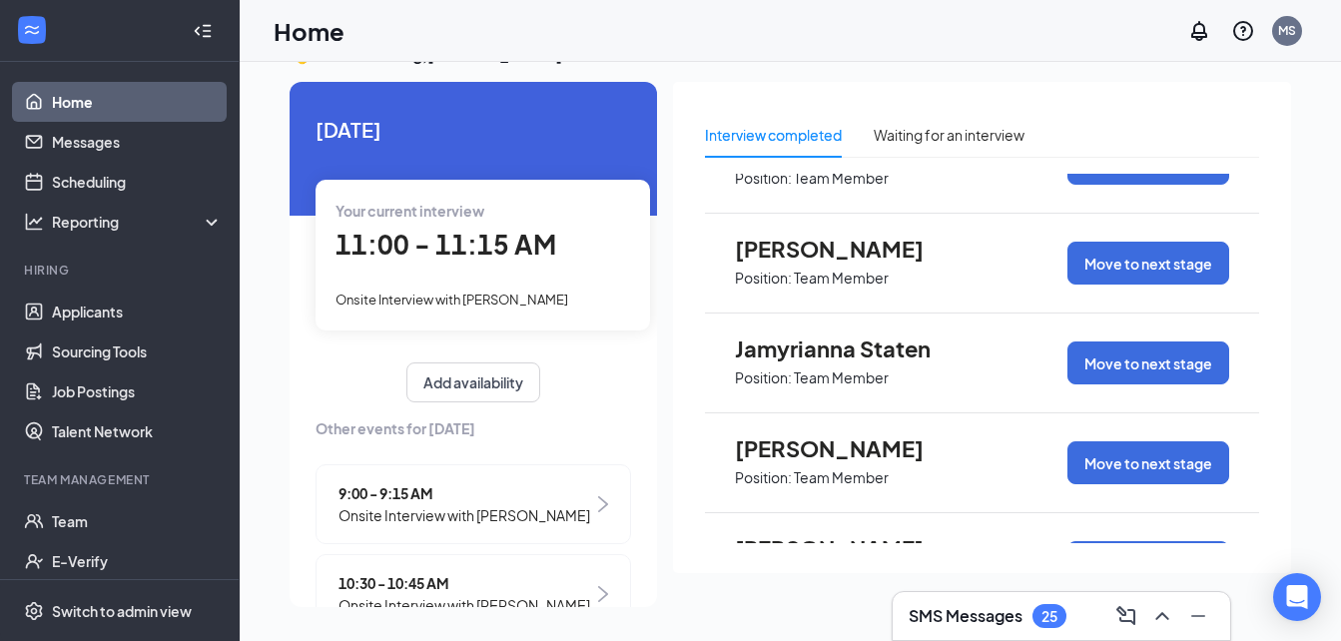
scroll to position [599, 0]
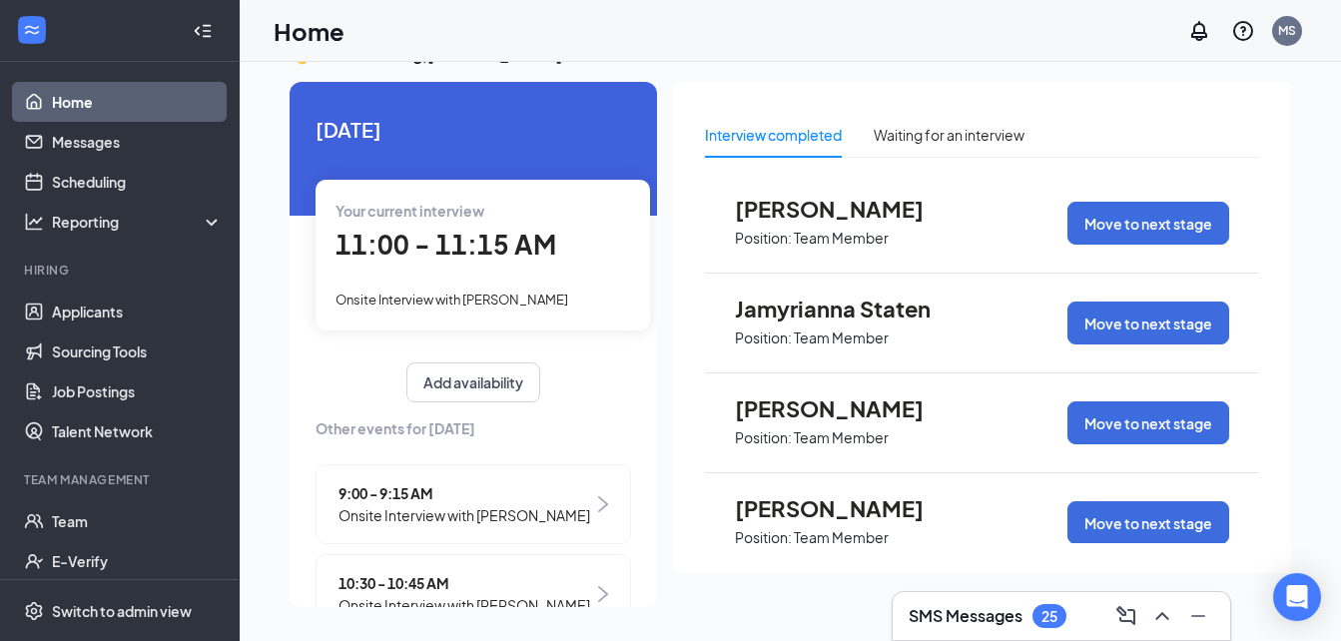
click at [775, 425] on span "Position: Team Member" at bounding box center [845, 436] width 220 height 30
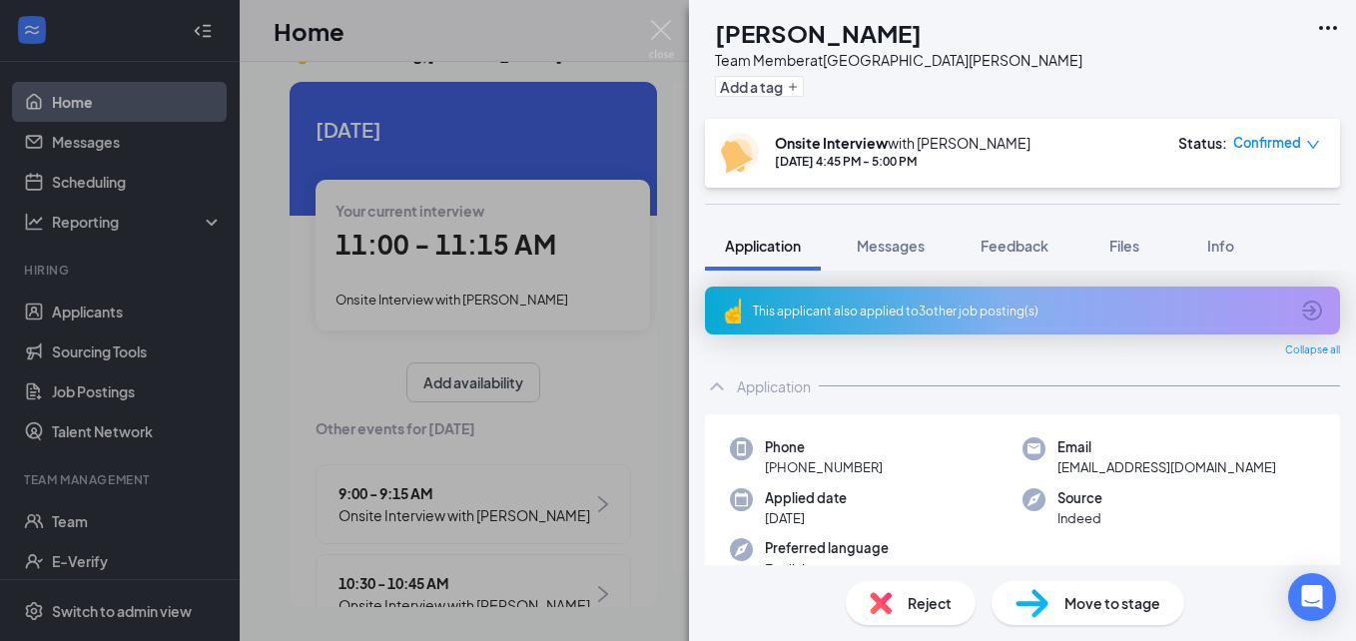
click at [938, 597] on span "Reject" at bounding box center [930, 603] width 44 height 22
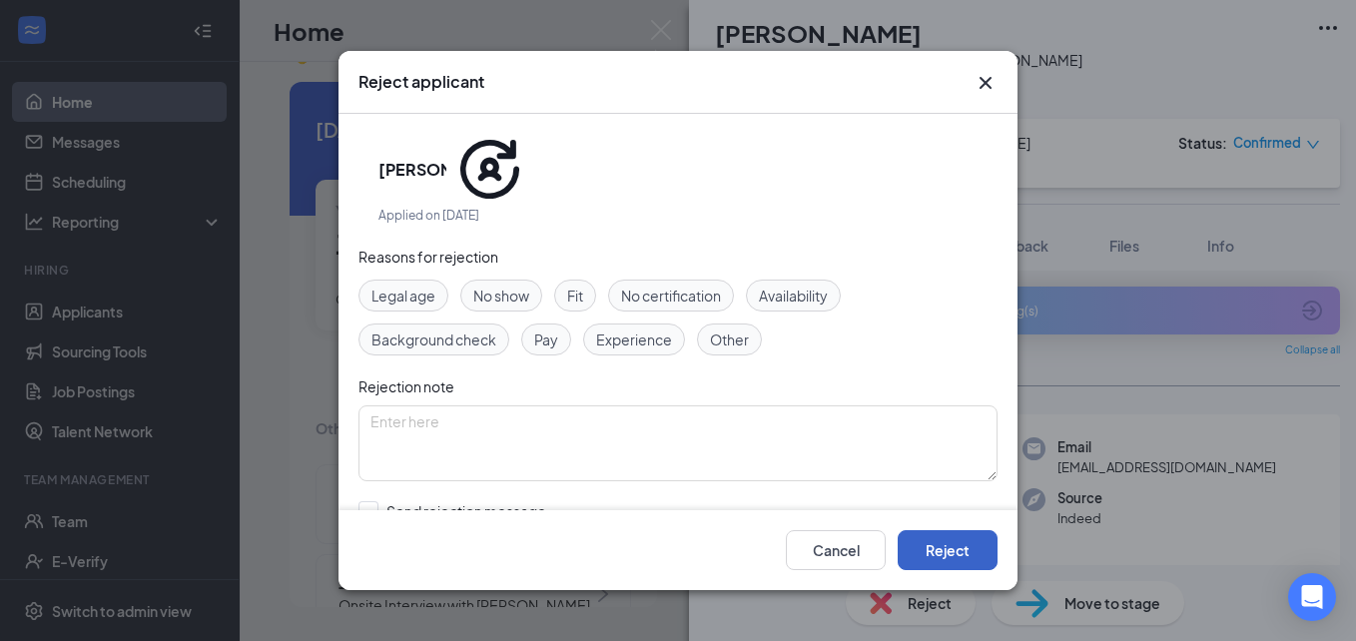
click at [973, 544] on button "Reject" at bounding box center [948, 550] width 100 height 40
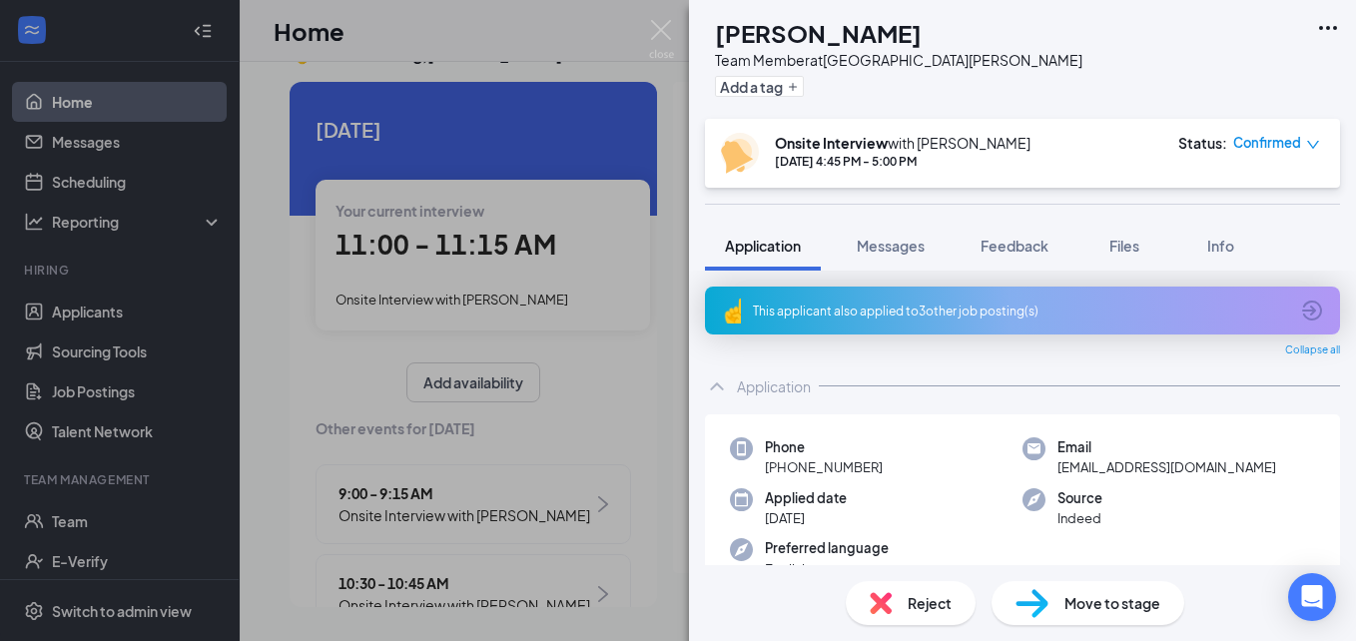
click at [671, 555] on div "KG Kayuan Gaskins Team Member at 956 East Florence Add a tag Onsite Interview w…" at bounding box center [678, 320] width 1356 height 641
